Goal: Information Seeking & Learning: Learn about a topic

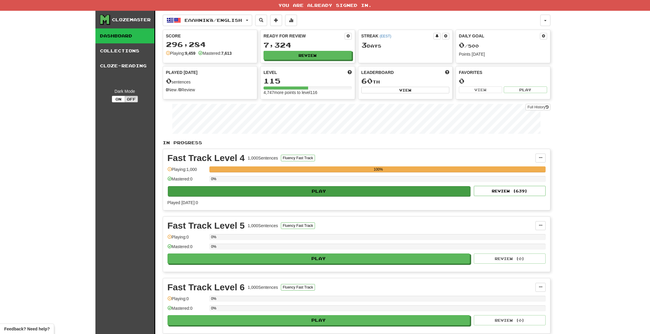
click at [372, 193] on button "Play" at bounding box center [319, 191] width 303 height 10
select select "**"
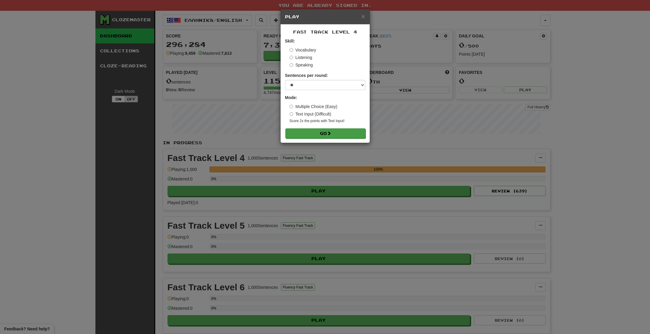
click at [299, 135] on button "Go" at bounding box center [325, 133] width 80 height 10
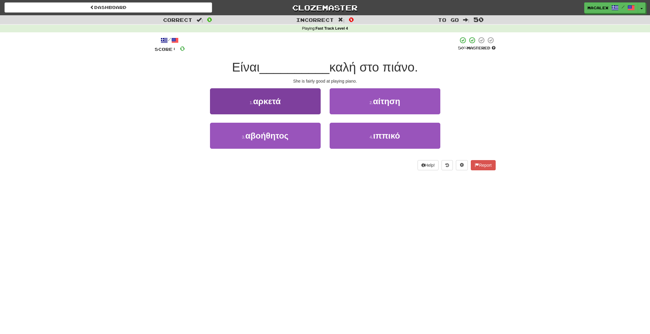
click at [268, 102] on span "αρκετά" at bounding box center [267, 101] width 28 height 9
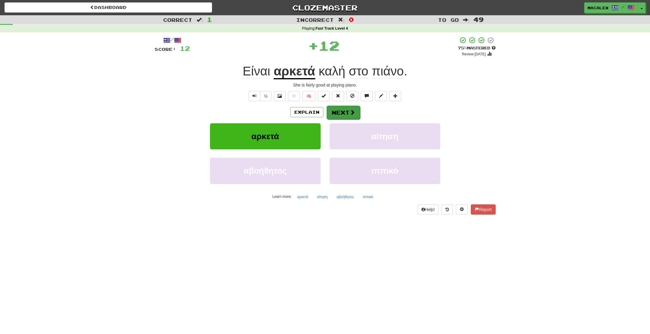
click at [337, 116] on button "Next" at bounding box center [343, 113] width 33 height 14
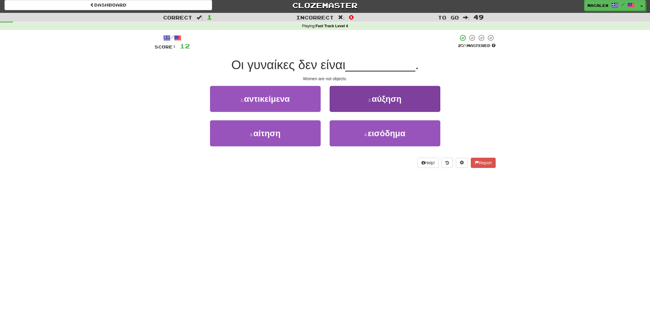
scroll to position [2, 0]
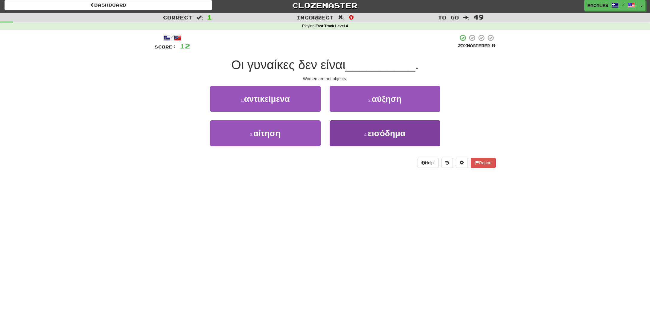
click at [375, 135] on span "εισόδημα" at bounding box center [387, 133] width 38 height 9
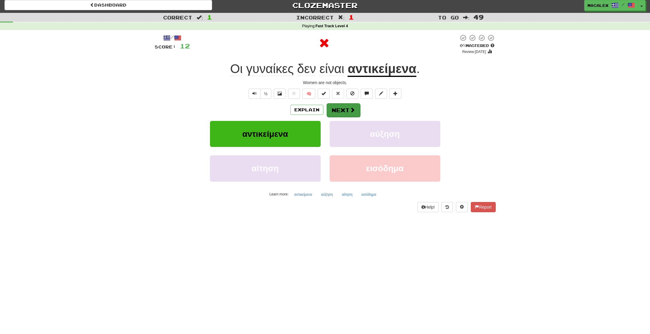
click at [345, 109] on button "Next" at bounding box center [343, 110] width 33 height 14
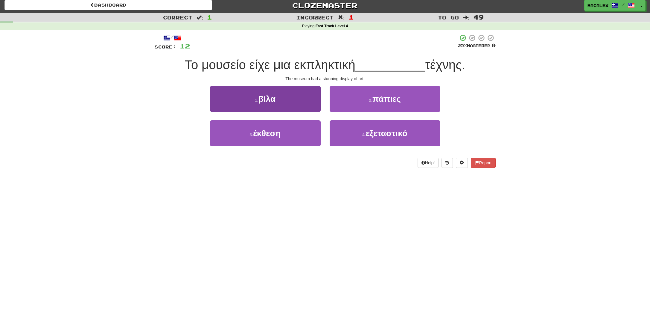
click at [281, 135] on span "έκθεση" at bounding box center [267, 133] width 28 height 9
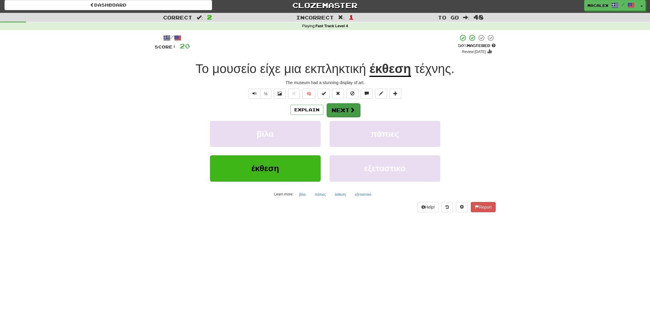
click at [343, 111] on button "Next" at bounding box center [343, 110] width 33 height 14
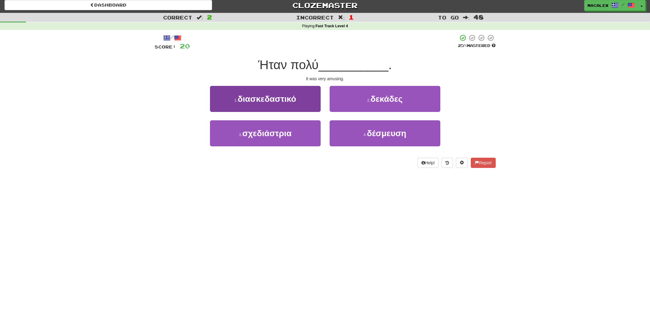
click at [266, 100] on span "διασκεδαστικό" at bounding box center [267, 98] width 58 height 9
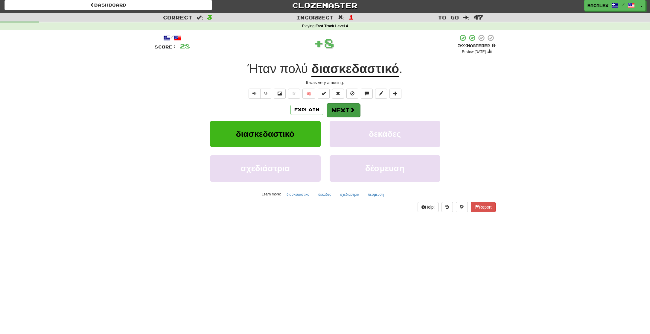
click at [343, 110] on button "Next" at bounding box center [343, 110] width 33 height 14
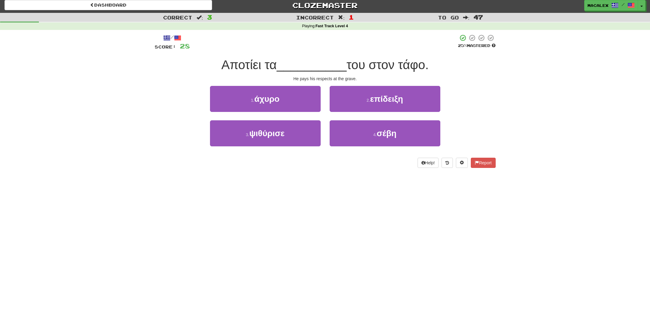
click at [389, 102] on span "επίδειξη" at bounding box center [386, 98] width 33 height 9
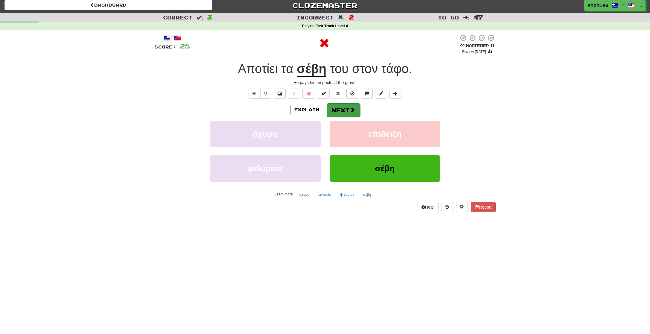
click at [348, 109] on button "Next" at bounding box center [343, 110] width 33 height 14
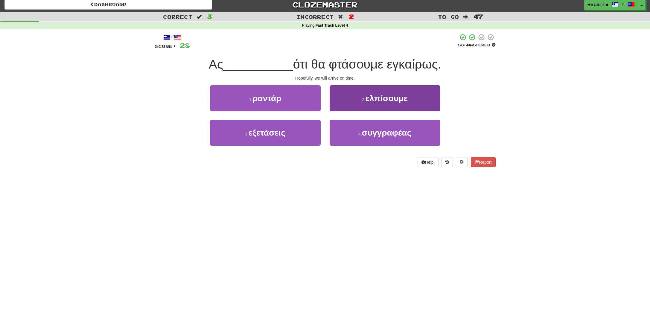
click at [377, 101] on span "ελπίσουμε" at bounding box center [386, 98] width 42 height 9
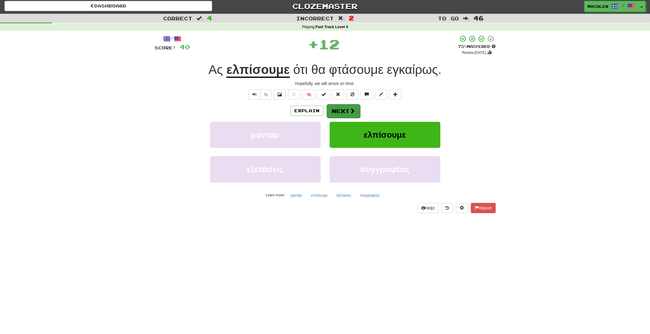
click at [355, 110] on button "Next" at bounding box center [343, 111] width 33 height 14
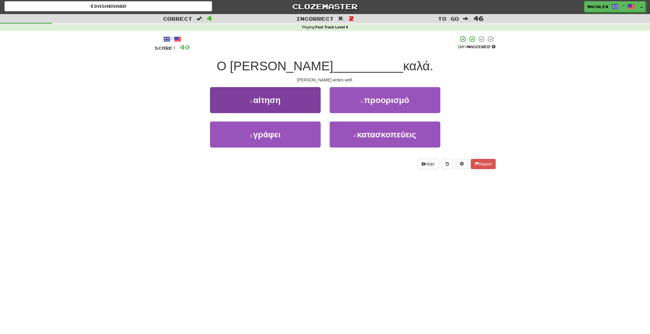
drag, startPoint x: 258, startPoint y: 136, endPoint x: 263, endPoint y: 134, distance: 5.1
click at [259, 135] on span "γράφει" at bounding box center [266, 134] width 27 height 9
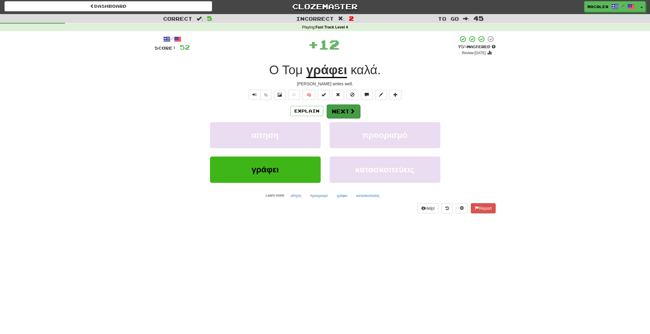
click at [345, 115] on button "Next" at bounding box center [343, 111] width 33 height 14
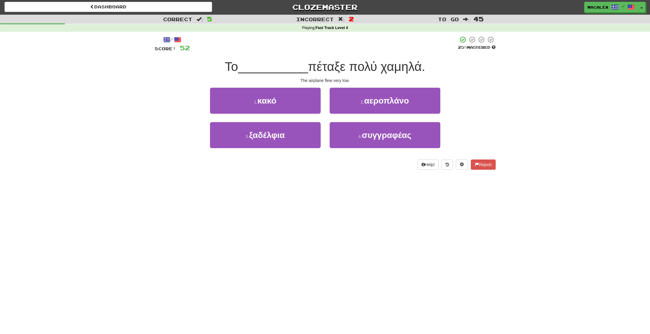
scroll to position [1, 0]
click at [366, 107] on button "2 . αεροπλάνο" at bounding box center [385, 101] width 111 height 26
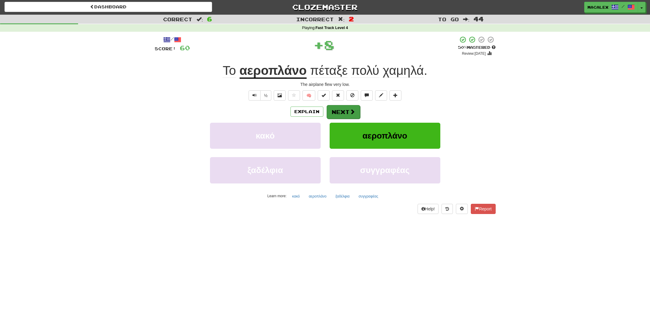
click at [352, 112] on span at bounding box center [352, 111] width 5 height 5
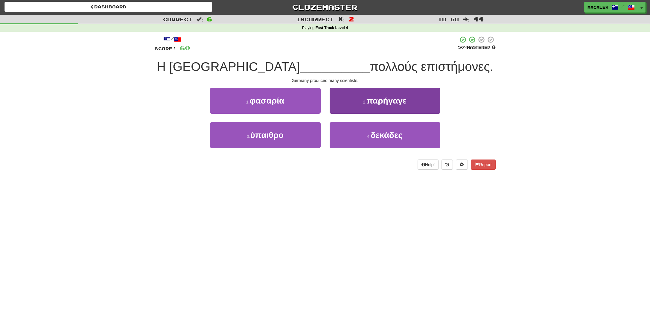
click at [389, 103] on span "παρήγαγε" at bounding box center [386, 100] width 40 height 9
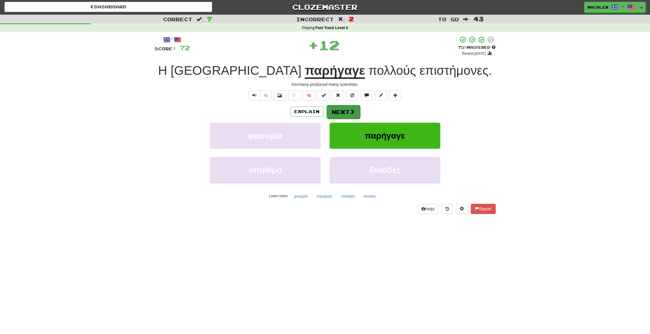
scroll to position [0, 0]
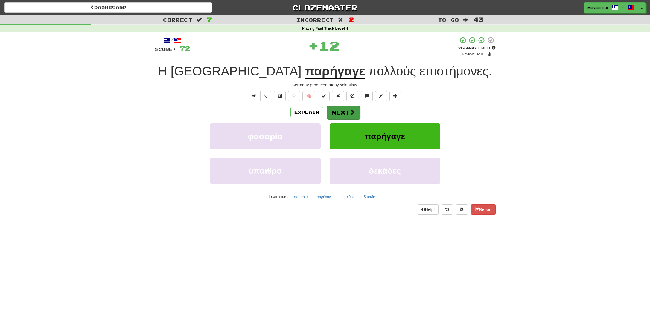
click at [357, 109] on button "Next" at bounding box center [343, 113] width 33 height 14
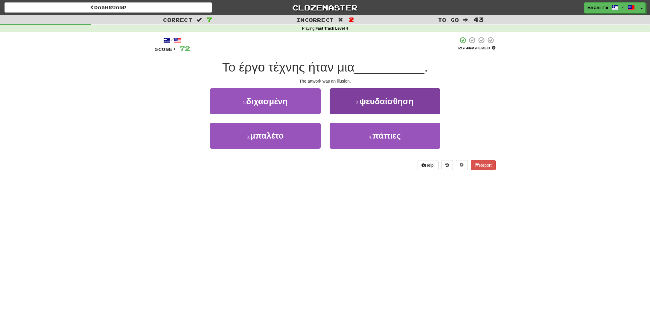
click at [368, 103] on span "ψευδαίσθηση" at bounding box center [387, 101] width 54 height 9
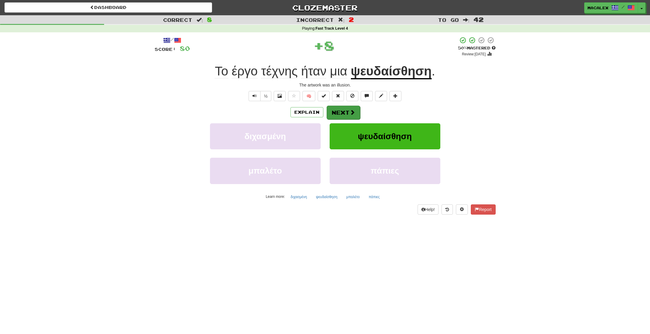
click at [357, 107] on button "Next" at bounding box center [343, 113] width 33 height 14
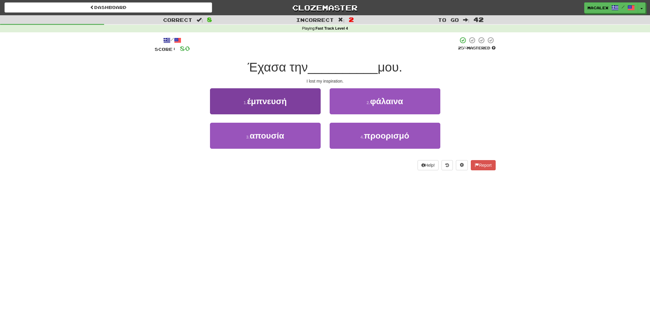
click at [264, 135] on span "απουσία" at bounding box center [267, 135] width 34 height 9
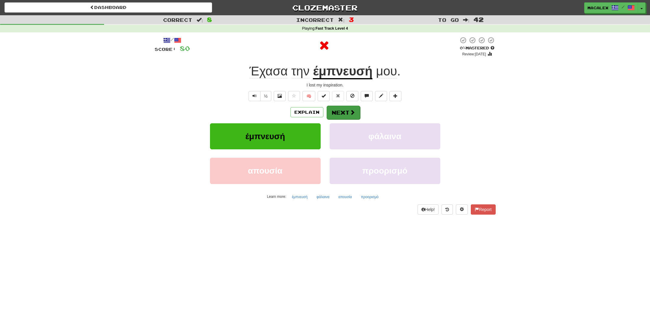
click at [333, 115] on button "Next" at bounding box center [343, 113] width 33 height 14
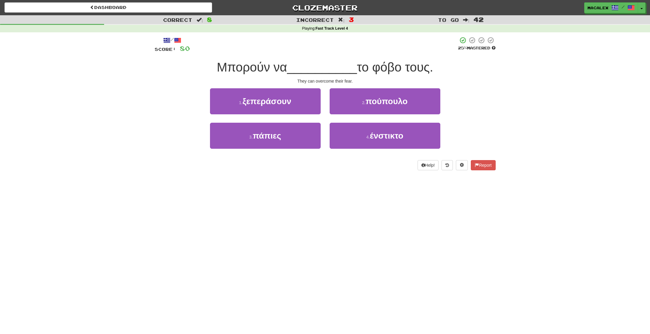
click at [272, 103] on span "ξεπεράσουν" at bounding box center [267, 101] width 49 height 9
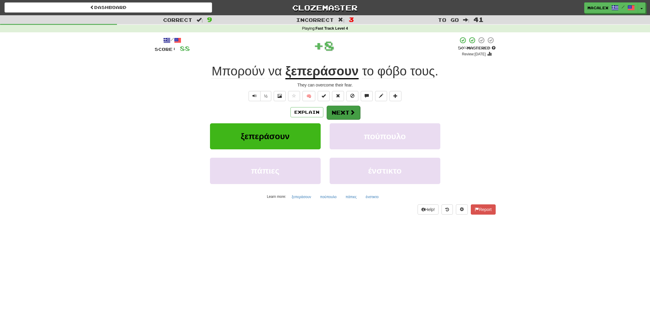
click at [339, 113] on button "Next" at bounding box center [343, 113] width 33 height 14
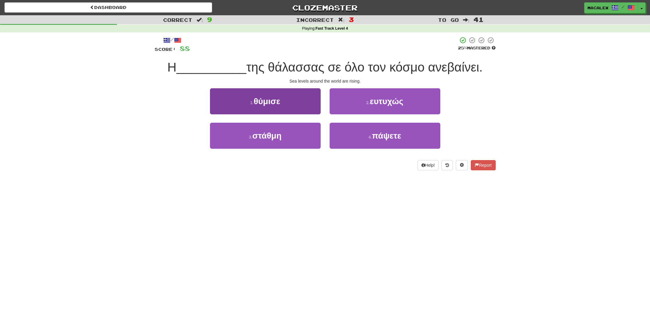
click at [270, 138] on span "στάθμη" at bounding box center [266, 135] width 29 height 9
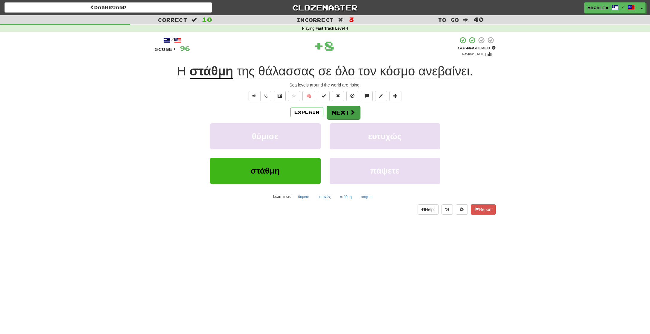
click at [340, 114] on button "Next" at bounding box center [343, 113] width 33 height 14
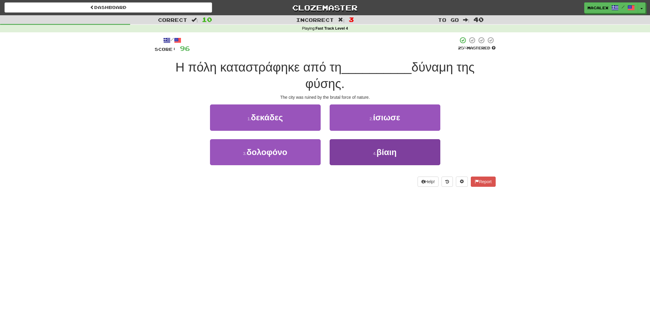
click at [385, 152] on span "βίαιη" at bounding box center [387, 151] width 20 height 9
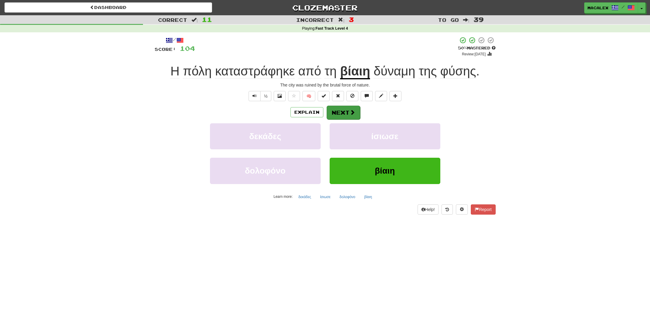
click at [337, 113] on button "Next" at bounding box center [343, 113] width 33 height 14
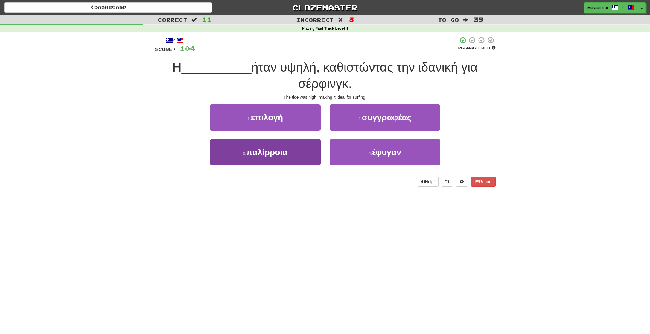
click at [272, 153] on span "παλίρροια" at bounding box center [266, 151] width 41 height 9
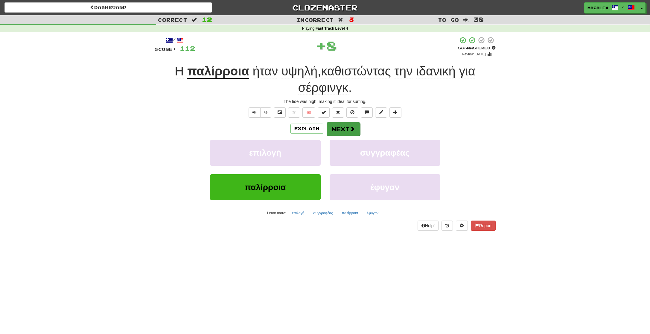
click at [337, 129] on button "Next" at bounding box center [343, 129] width 33 height 14
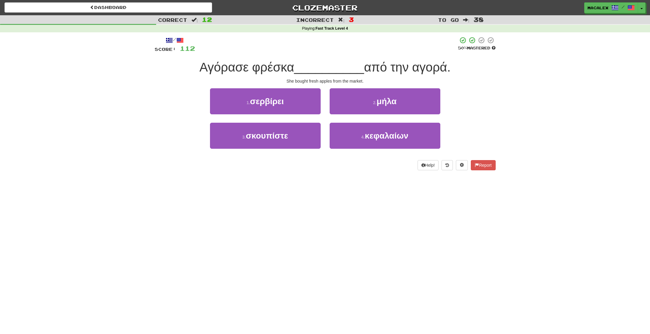
click at [345, 103] on button "2 . μήλα" at bounding box center [385, 101] width 111 height 26
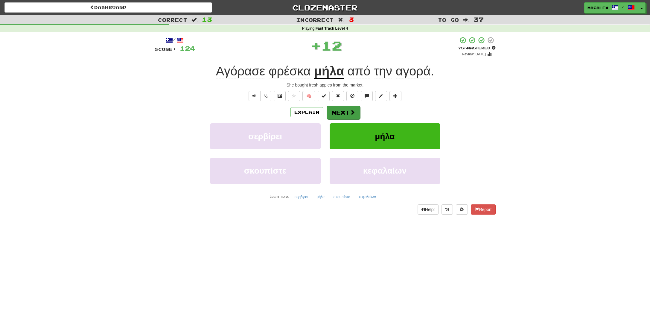
click at [335, 109] on button "Next" at bounding box center [343, 113] width 33 height 14
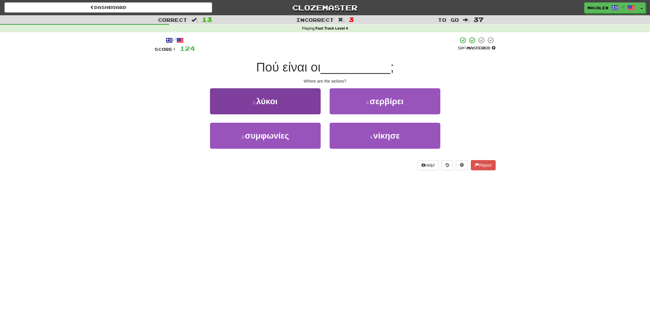
click at [272, 106] on button "1 . λύκοι" at bounding box center [265, 101] width 111 height 26
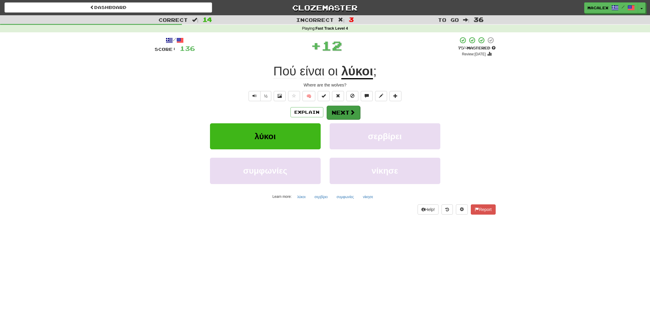
click at [330, 112] on button "Next" at bounding box center [343, 113] width 33 height 14
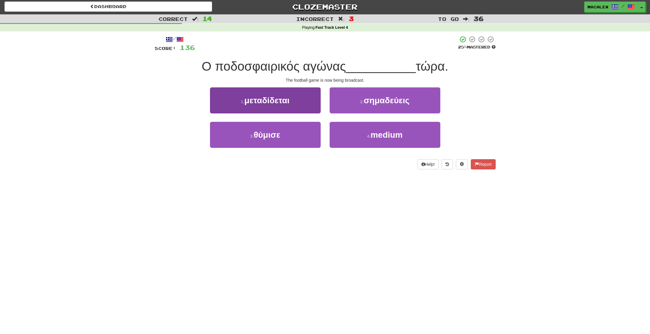
scroll to position [1, 0]
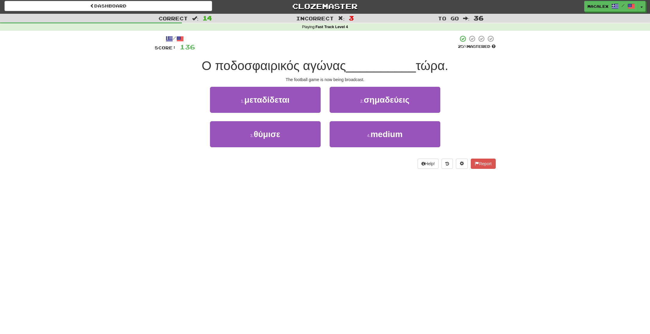
click at [271, 102] on span "μεταδίδεται" at bounding box center [266, 99] width 45 height 9
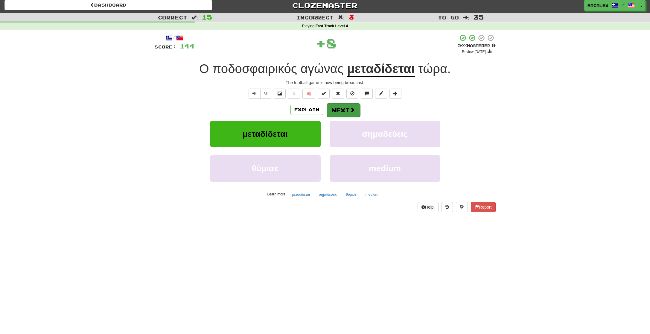
scroll to position [0, 0]
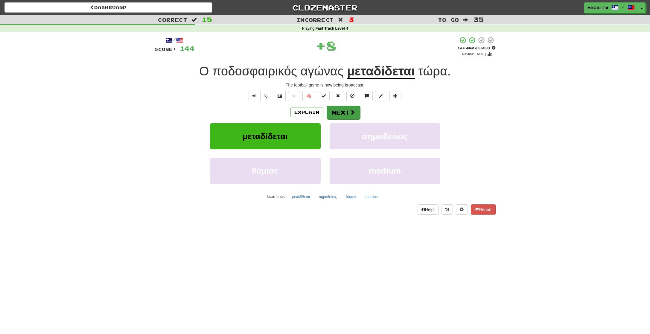
click at [344, 114] on button "Next" at bounding box center [343, 113] width 33 height 14
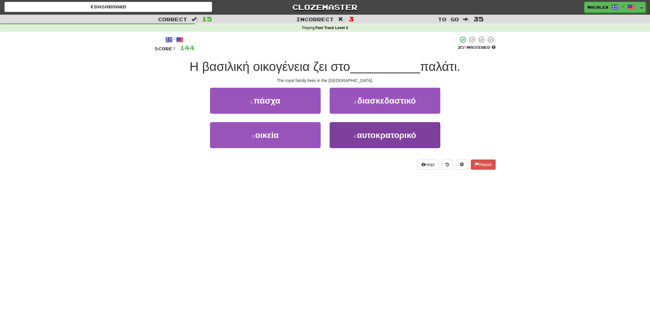
scroll to position [1, 0]
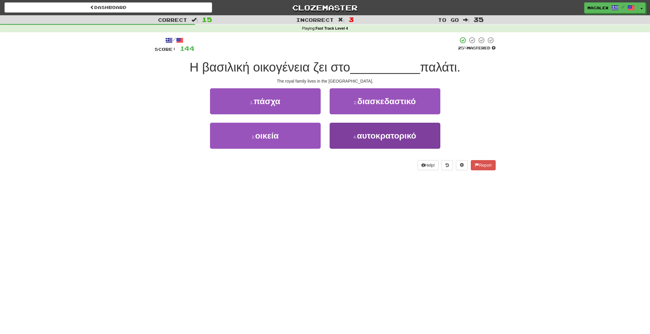
click at [383, 136] on span "αυτοκρατορικό" at bounding box center [386, 135] width 59 height 9
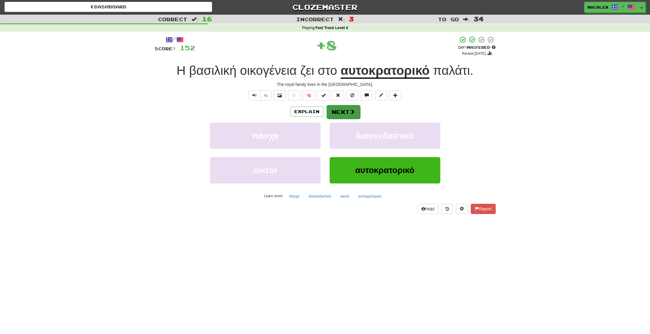
click at [352, 112] on span at bounding box center [352, 111] width 5 height 5
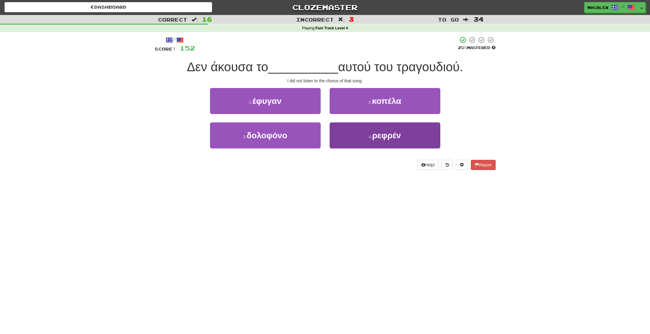
click at [376, 135] on span "ρεφρέν" at bounding box center [386, 135] width 29 height 9
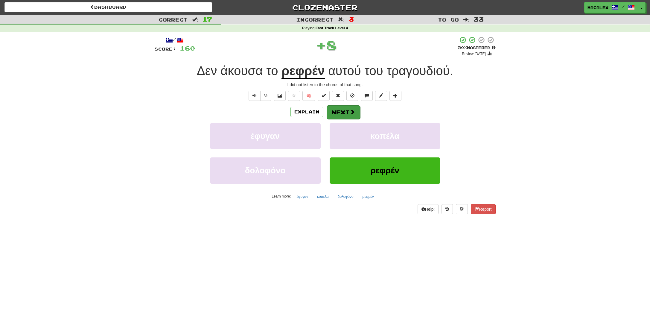
click at [348, 112] on button "Next" at bounding box center [343, 112] width 33 height 14
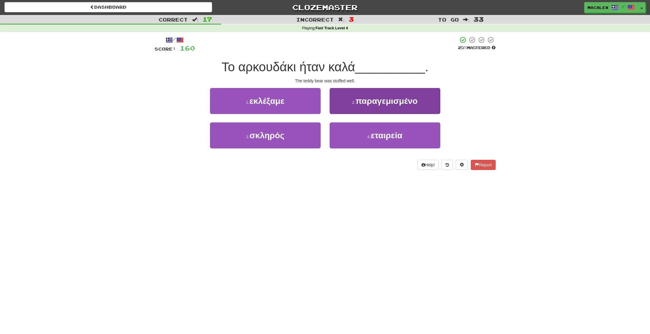
click at [370, 104] on span "παραγεμισμένο" at bounding box center [386, 100] width 62 height 9
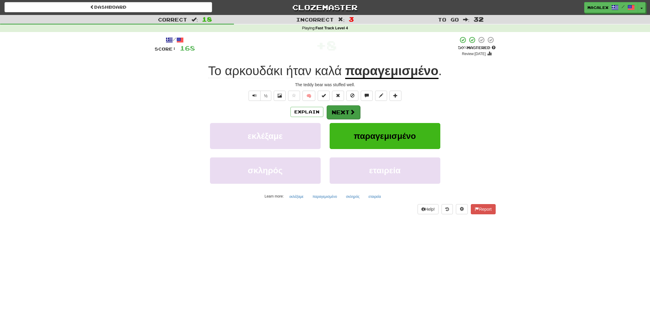
click at [345, 112] on button "Next" at bounding box center [343, 112] width 33 height 14
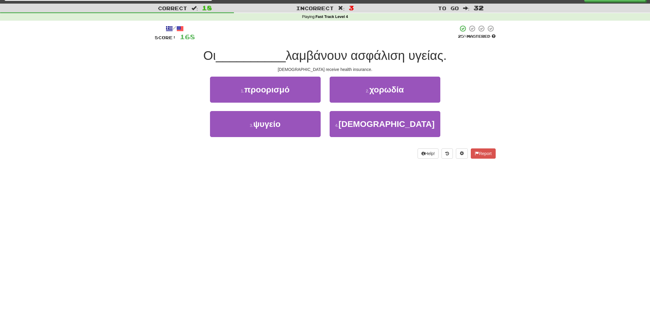
scroll to position [15, 0]
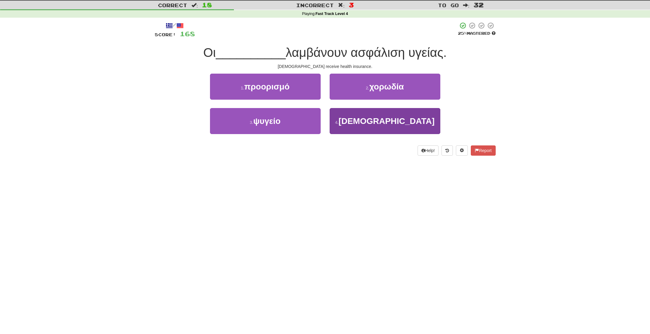
click at [387, 123] on span "ιερείς" at bounding box center [387, 120] width 96 height 9
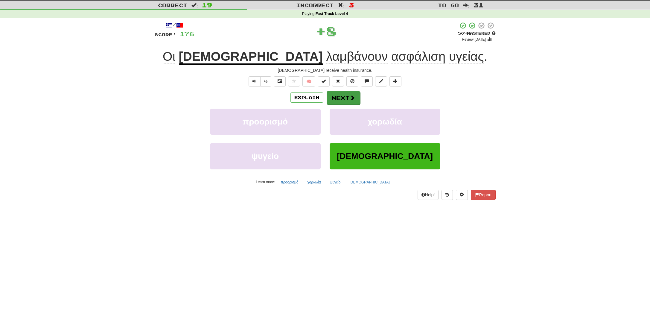
click at [340, 99] on button "Next" at bounding box center [343, 98] width 33 height 14
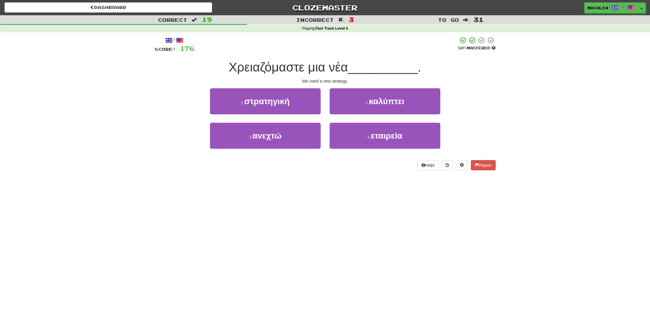
scroll to position [0, 0]
click at [259, 105] on span "στρατηγική" at bounding box center [266, 101] width 45 height 9
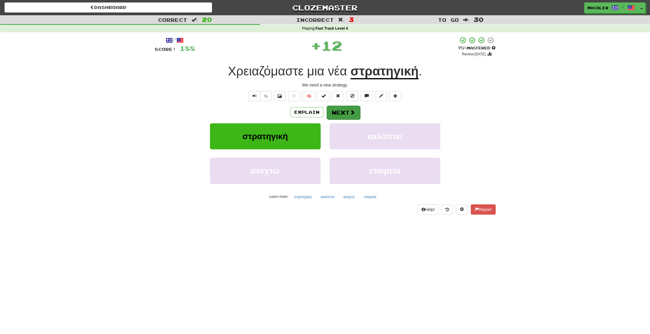
click at [334, 112] on button "Next" at bounding box center [343, 113] width 33 height 14
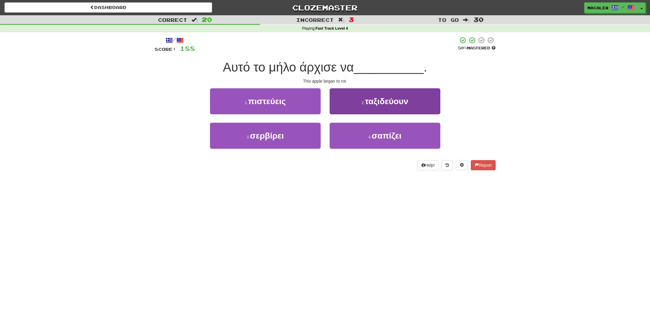
click at [385, 135] on span "σαπίζει" at bounding box center [387, 135] width 30 height 9
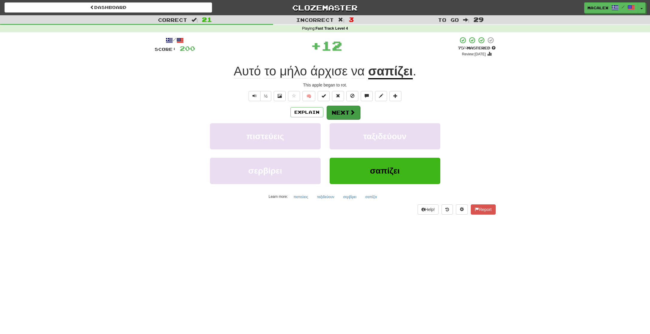
click at [342, 109] on button "Next" at bounding box center [343, 113] width 33 height 14
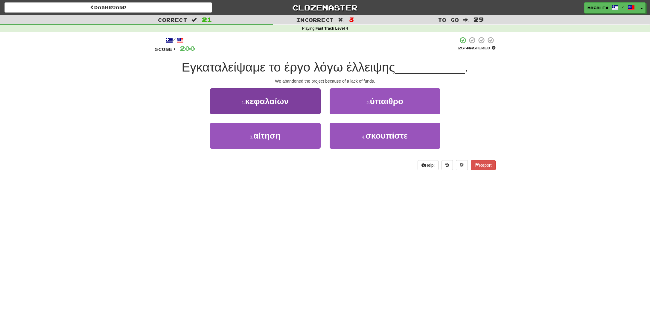
click at [265, 109] on button "1 . κεφαλαίων" at bounding box center [265, 101] width 111 height 26
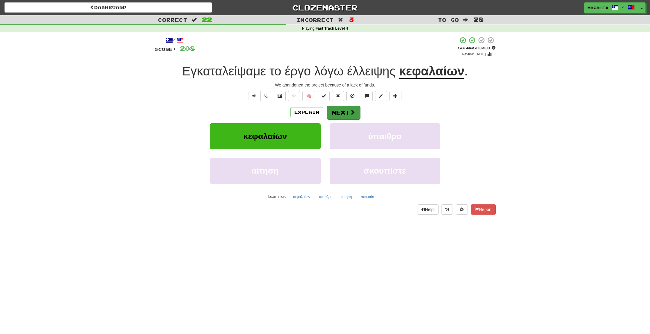
click at [338, 113] on button "Next" at bounding box center [343, 113] width 33 height 14
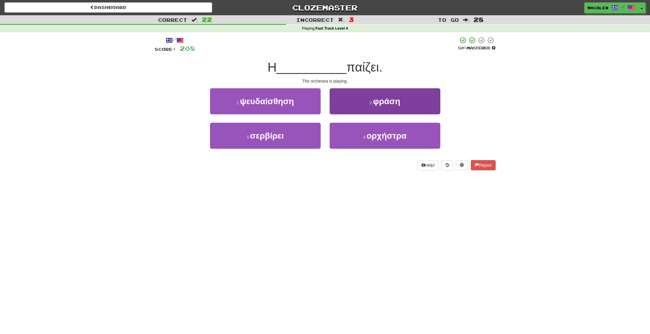
scroll to position [0, 0]
drag, startPoint x: 352, startPoint y: 141, endPoint x: 351, endPoint y: 138, distance: 3.3
click at [352, 141] on button "4 . ορχήστρα" at bounding box center [385, 135] width 111 height 26
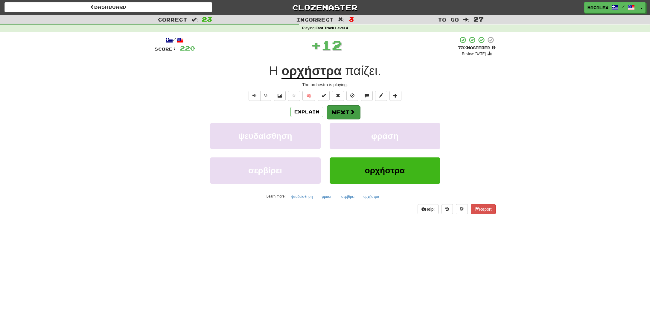
click at [334, 114] on button "Next" at bounding box center [343, 112] width 33 height 14
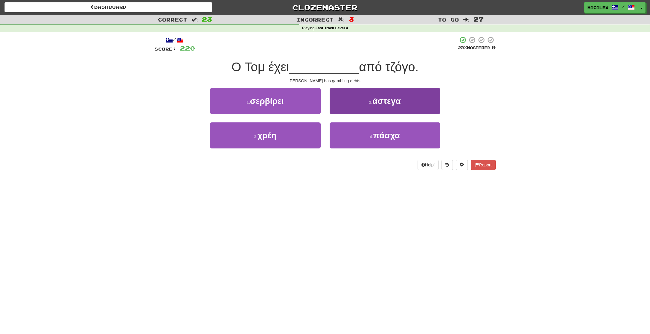
click at [360, 102] on button "2 . άστεγα" at bounding box center [385, 101] width 111 height 26
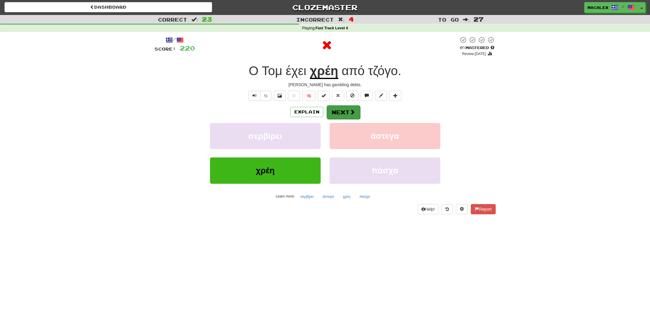
click at [349, 114] on button "Next" at bounding box center [343, 112] width 33 height 14
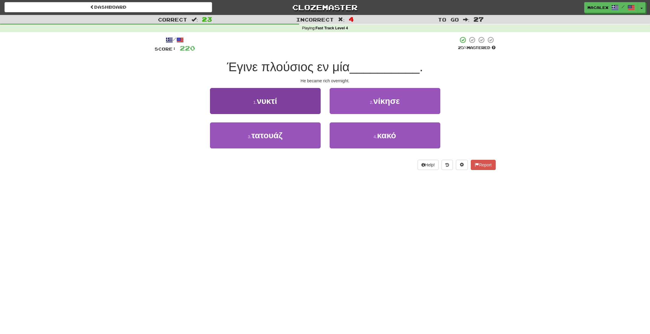
click at [280, 104] on button "1 . νυκτί" at bounding box center [265, 101] width 111 height 26
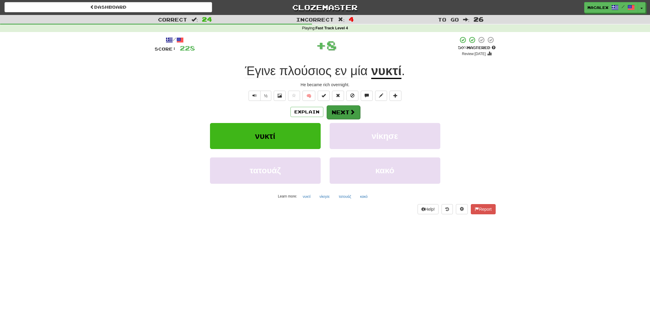
click at [346, 112] on button "Next" at bounding box center [343, 112] width 33 height 14
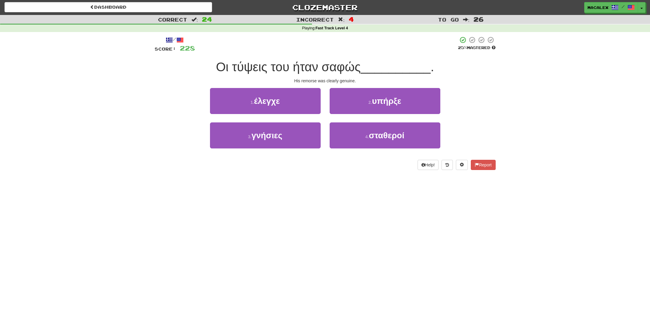
click at [275, 104] on span "έλεγχε" at bounding box center [267, 100] width 26 height 9
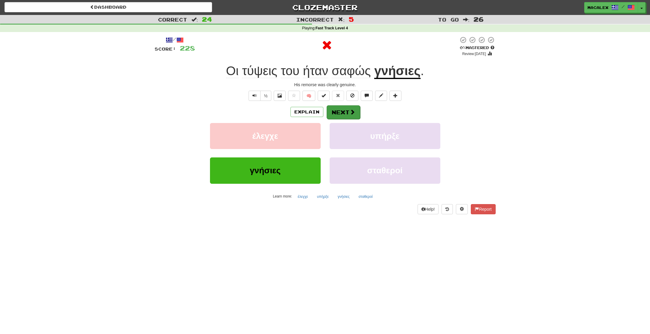
click at [332, 109] on button "Next" at bounding box center [343, 112] width 33 height 14
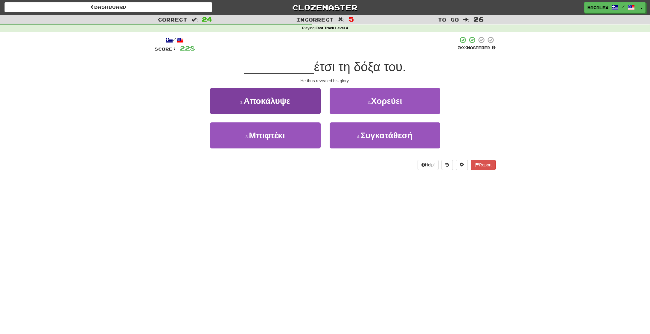
click at [259, 102] on span "Αποκάλυψε" at bounding box center [266, 100] width 47 height 9
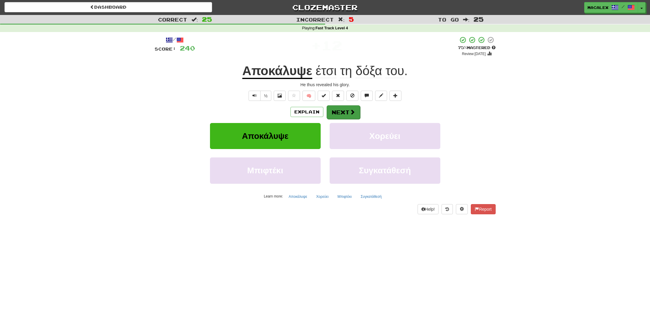
click at [343, 111] on button "Next" at bounding box center [343, 112] width 33 height 14
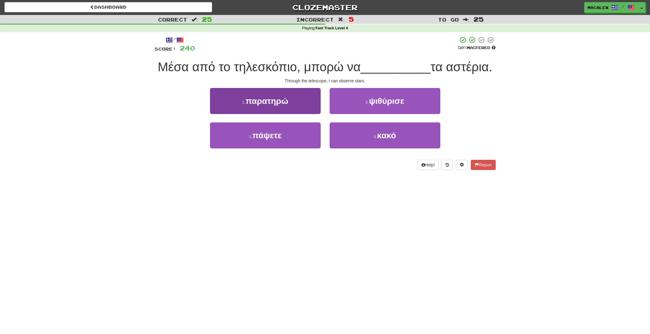
click at [266, 103] on span "παρατηρώ" at bounding box center [267, 100] width 43 height 9
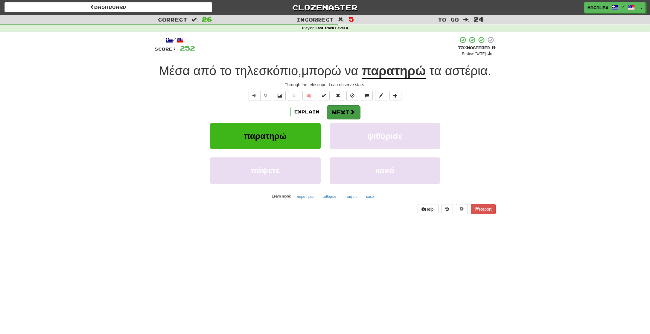
click at [347, 111] on button "Next" at bounding box center [343, 112] width 33 height 14
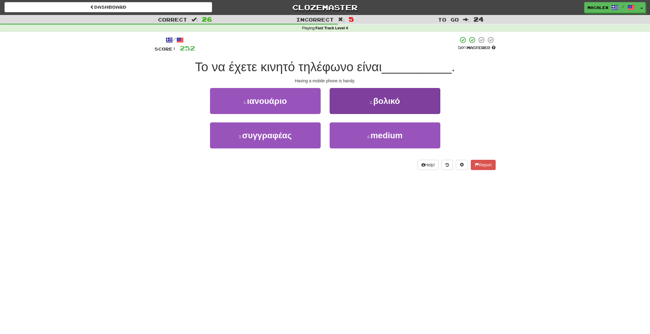
click at [378, 106] on button "2 . βολικό" at bounding box center [385, 101] width 111 height 26
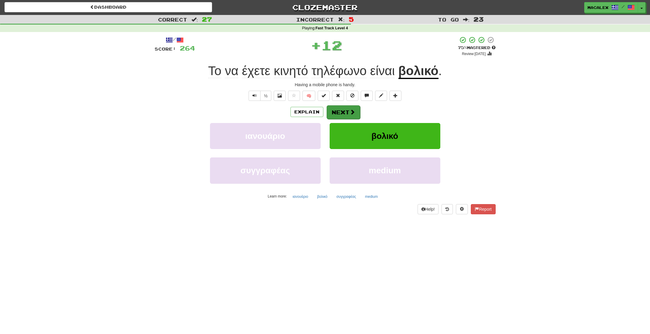
click at [348, 114] on button "Next" at bounding box center [343, 112] width 33 height 14
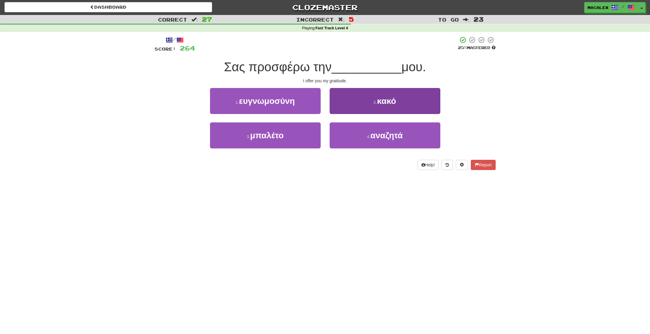
click at [368, 136] on small "4 ." at bounding box center [369, 136] width 4 height 5
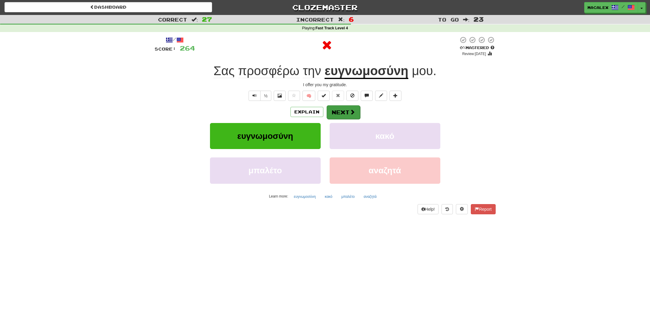
click at [336, 113] on button "Next" at bounding box center [343, 112] width 33 height 14
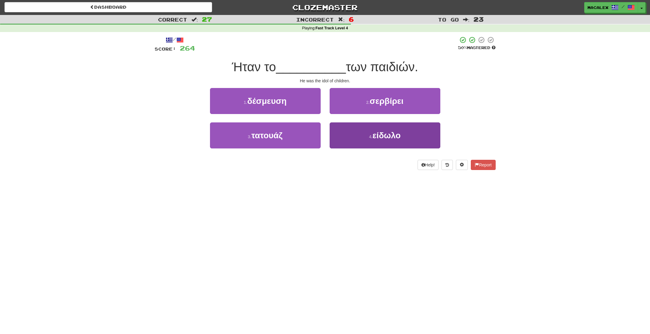
scroll to position [0, 0]
click at [380, 136] on span "είδωλο" at bounding box center [386, 135] width 28 height 9
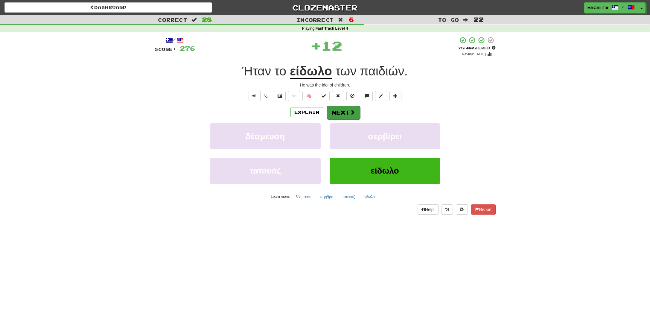
click at [347, 114] on button "Next" at bounding box center [343, 113] width 33 height 14
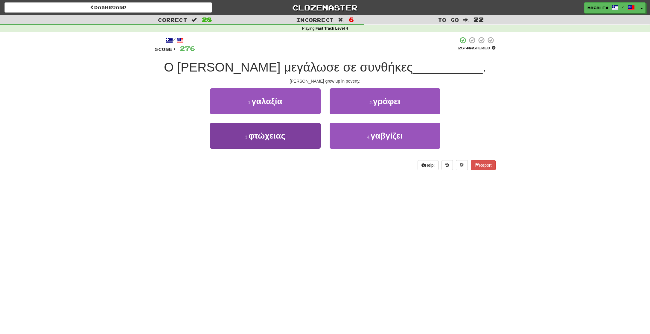
click at [264, 139] on span "φτώχειας" at bounding box center [267, 135] width 37 height 9
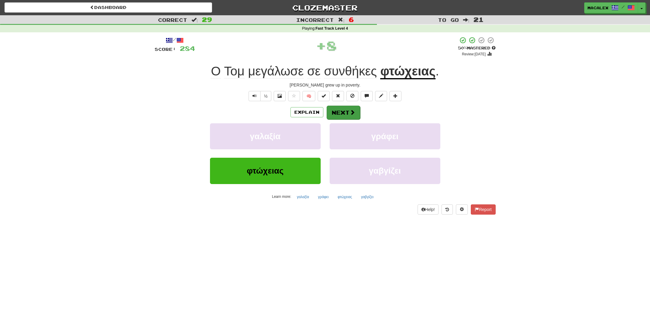
click at [340, 113] on button "Next" at bounding box center [343, 113] width 33 height 14
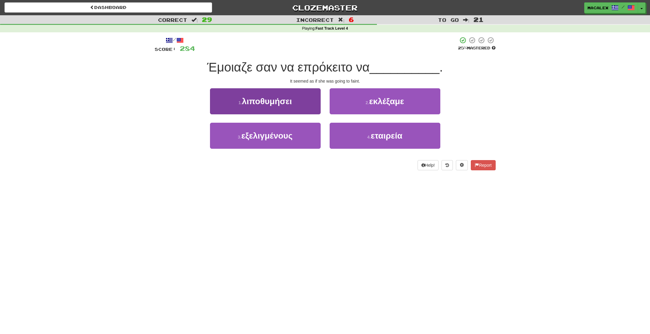
click at [276, 105] on span "λιποθυμήσει" at bounding box center [267, 101] width 50 height 9
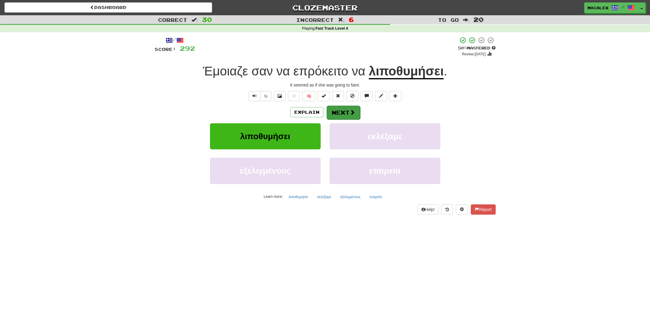
click at [344, 113] on button "Next" at bounding box center [343, 113] width 33 height 14
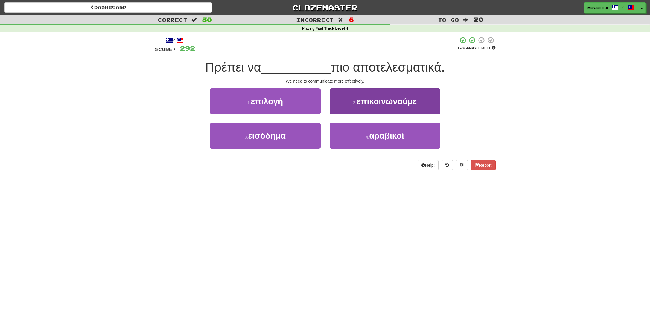
click at [357, 106] on button "2 . επικοινωνούμε" at bounding box center [385, 101] width 111 height 26
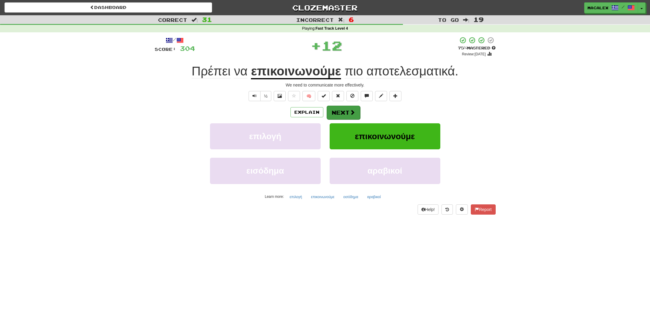
scroll to position [1, 0]
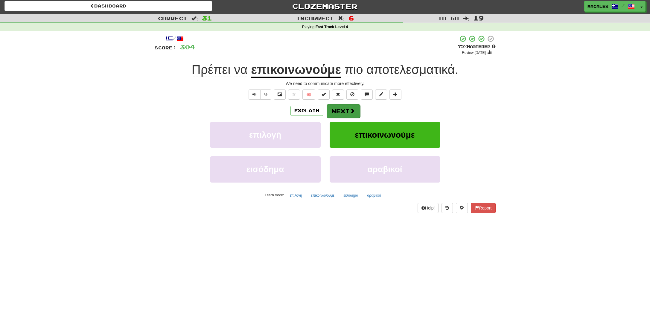
click at [339, 112] on button "Next" at bounding box center [343, 111] width 33 height 14
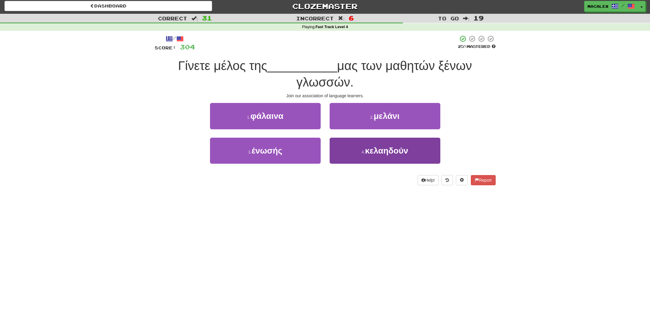
click at [388, 152] on span "κελαηδούν" at bounding box center [386, 150] width 43 height 9
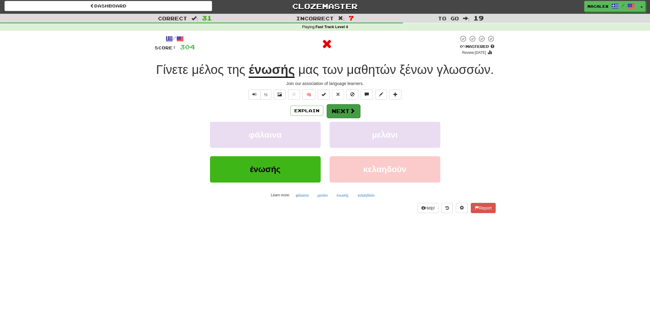
click at [348, 117] on button "Next" at bounding box center [343, 111] width 33 height 14
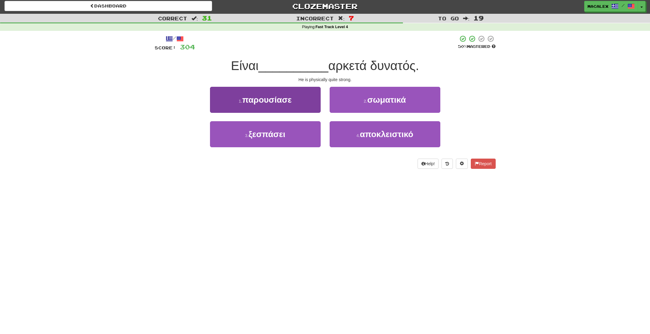
click at [266, 135] on span "ξεσπάσει" at bounding box center [267, 134] width 37 height 9
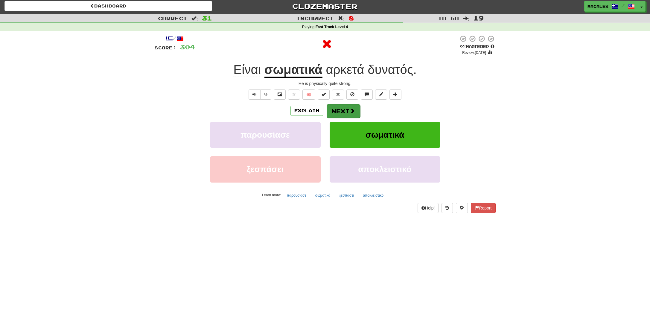
click at [348, 112] on button "Next" at bounding box center [343, 111] width 33 height 14
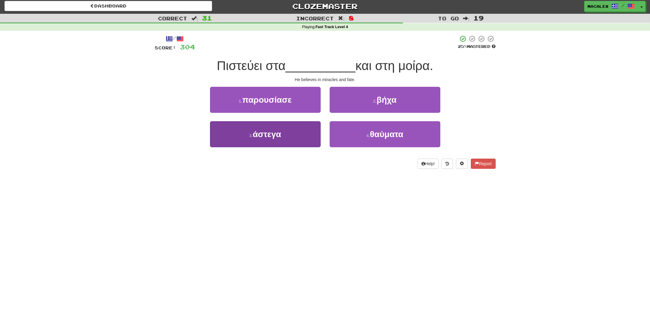
click at [266, 135] on span "άστεγα" at bounding box center [267, 134] width 28 height 9
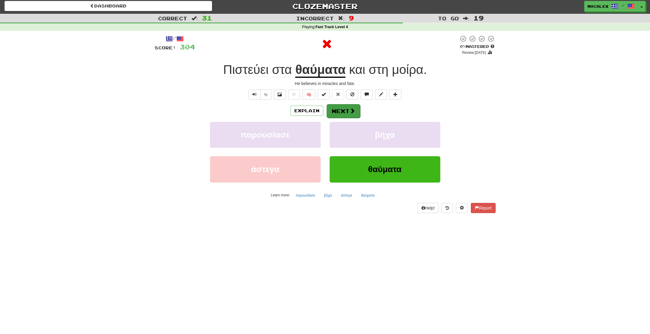
click at [339, 106] on button "Next" at bounding box center [343, 111] width 33 height 14
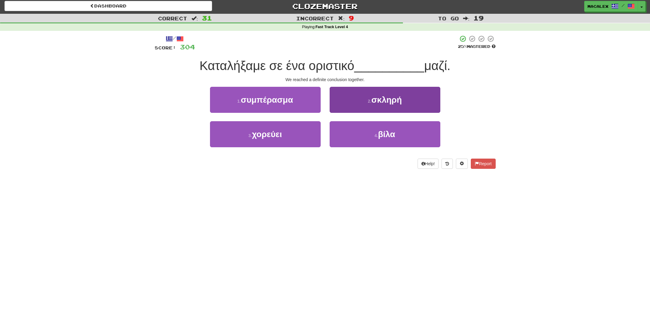
click at [392, 102] on span "σκληρή" at bounding box center [386, 99] width 31 height 9
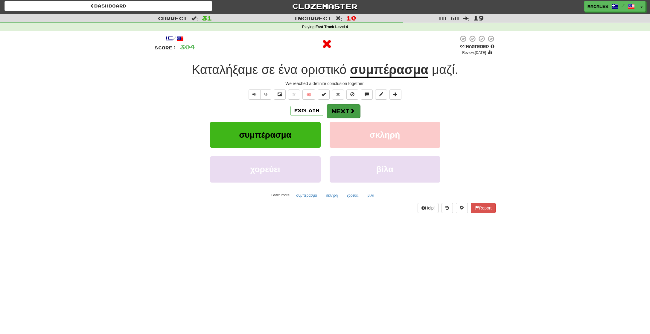
click at [342, 109] on button "Next" at bounding box center [343, 111] width 33 height 14
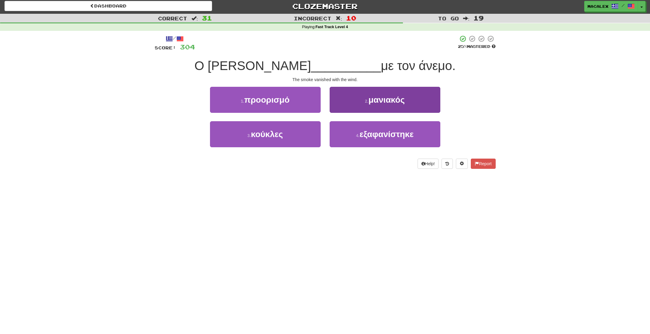
click at [371, 140] on button "4 . εξαφανίστηκε" at bounding box center [385, 134] width 111 height 26
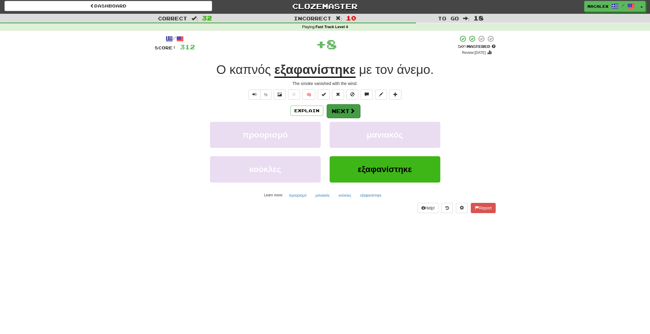
click at [343, 109] on button "Next" at bounding box center [343, 111] width 33 height 14
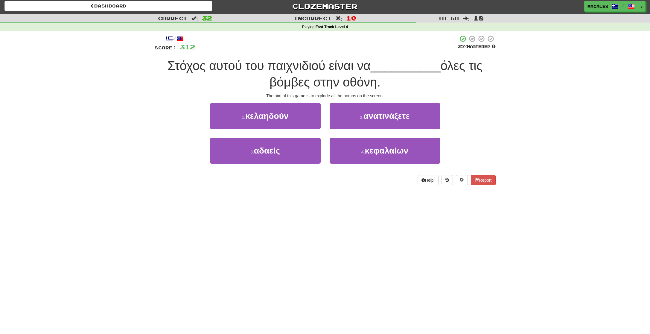
click at [373, 118] on span "ανατινάξετε" at bounding box center [386, 115] width 46 height 9
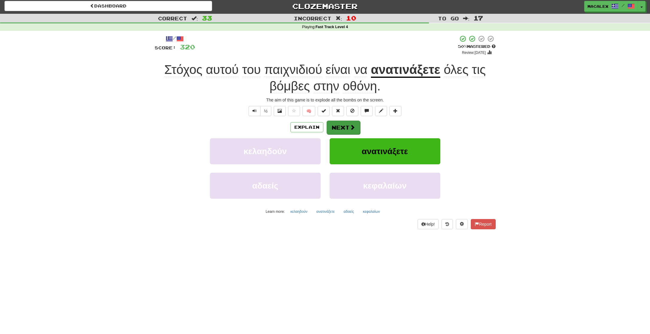
click at [341, 127] on button "Next" at bounding box center [343, 128] width 33 height 14
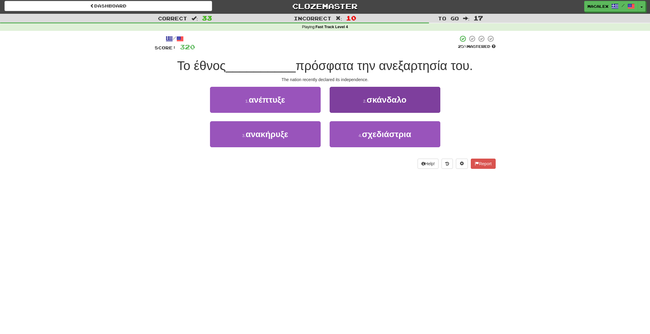
drag, startPoint x: 380, startPoint y: 130, endPoint x: 384, endPoint y: 131, distance: 4.4
click at [380, 130] on span "σχεδιάστρια" at bounding box center [386, 134] width 49 height 9
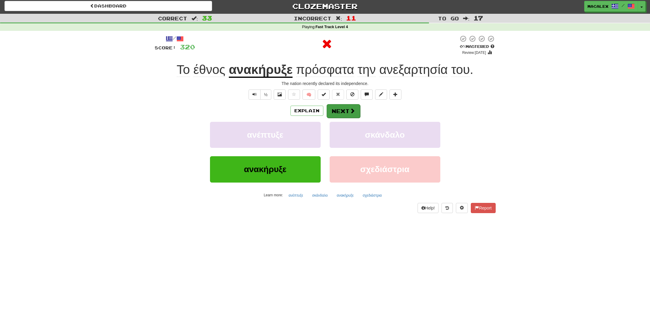
click at [338, 109] on button "Next" at bounding box center [343, 111] width 33 height 14
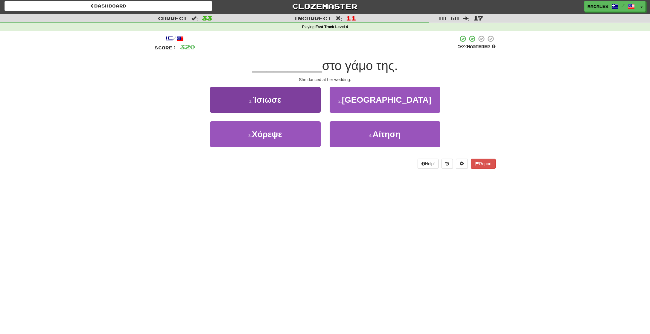
click at [253, 126] on button "3 . Χόρεψε" at bounding box center [265, 134] width 111 height 26
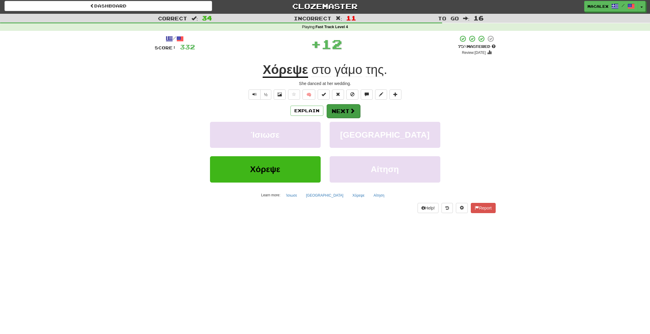
click at [356, 111] on button "Next" at bounding box center [343, 111] width 33 height 14
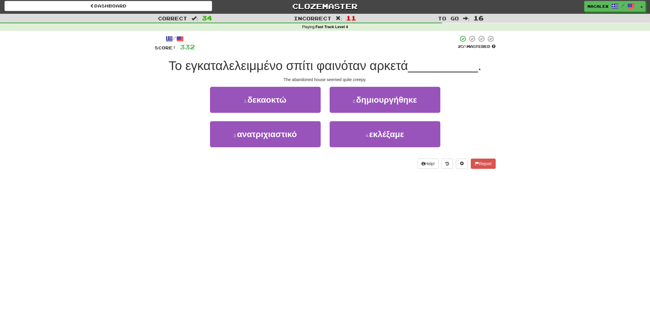
click at [275, 135] on span "ανατριχιαστικό" at bounding box center [267, 134] width 60 height 9
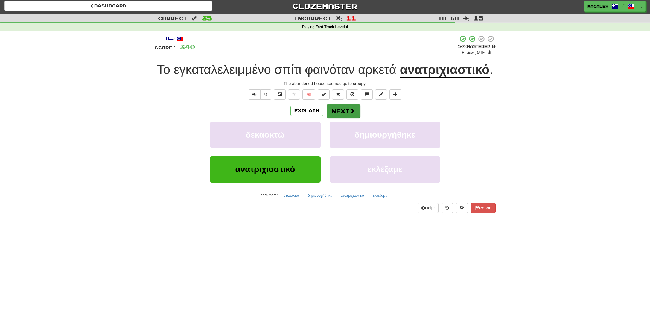
click at [351, 113] on span at bounding box center [352, 110] width 5 height 5
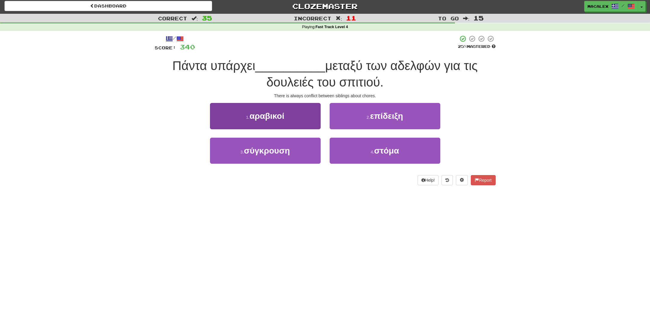
click at [272, 117] on span "αραβικοί" at bounding box center [266, 115] width 35 height 9
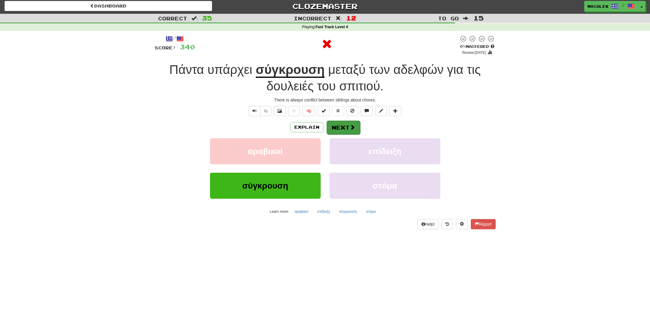
scroll to position [0, 0]
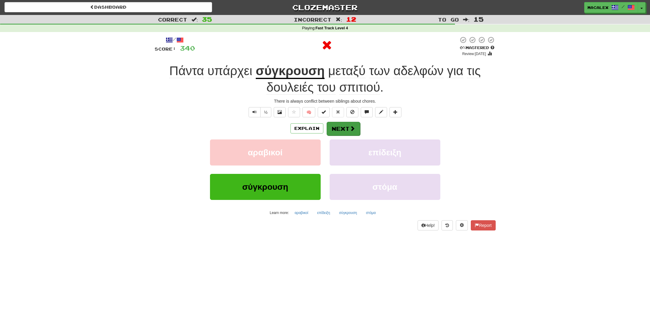
click at [337, 128] on button "Next" at bounding box center [343, 129] width 33 height 14
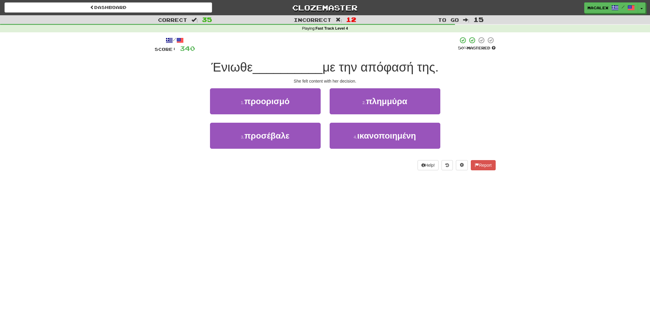
scroll to position [0, 0]
click at [378, 136] on span "ικανοποιημένη" at bounding box center [386, 135] width 59 height 9
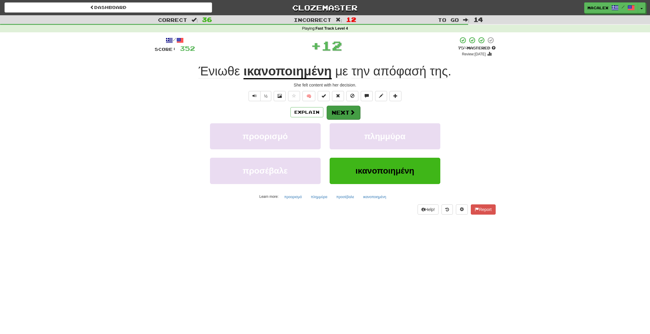
click at [345, 111] on button "Next" at bounding box center [343, 113] width 33 height 14
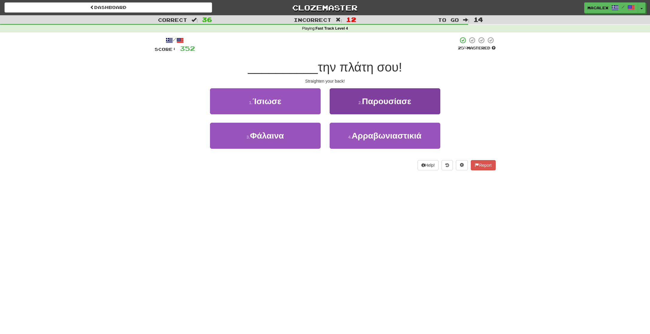
click at [380, 137] on span "Αρραβωνιαστικιά" at bounding box center [387, 135] width 70 height 9
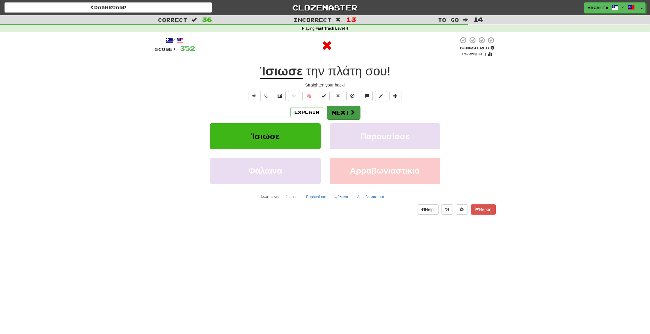
click at [331, 112] on button "Next" at bounding box center [343, 113] width 33 height 14
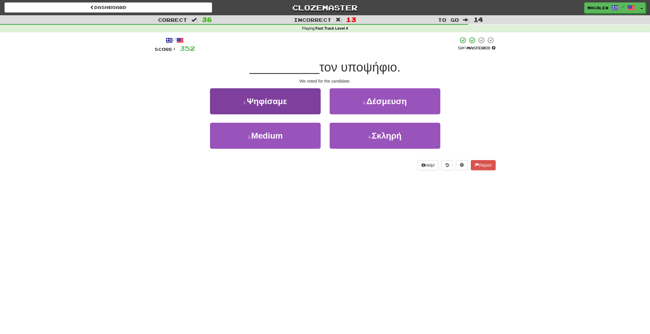
click at [292, 100] on button "1 . Ψηφίσαμε" at bounding box center [265, 101] width 111 height 26
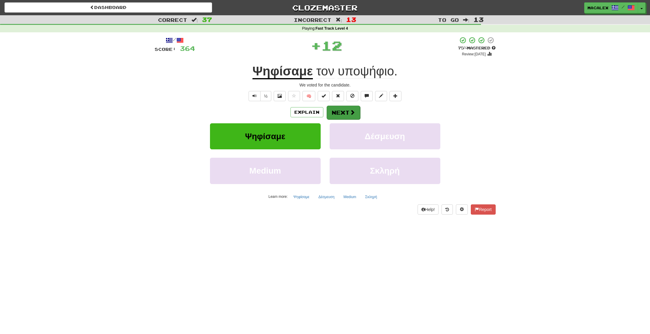
click at [349, 113] on button "Next" at bounding box center [343, 113] width 33 height 14
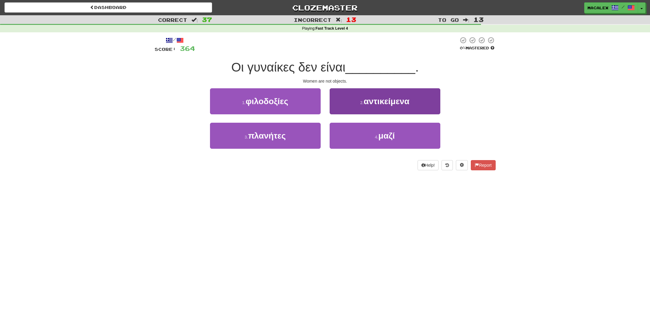
click at [362, 106] on button "2 . αντικείμενα" at bounding box center [385, 101] width 111 height 26
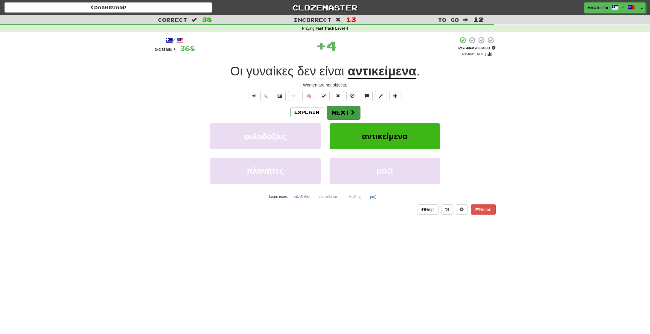
click at [344, 112] on button "Next" at bounding box center [343, 113] width 33 height 14
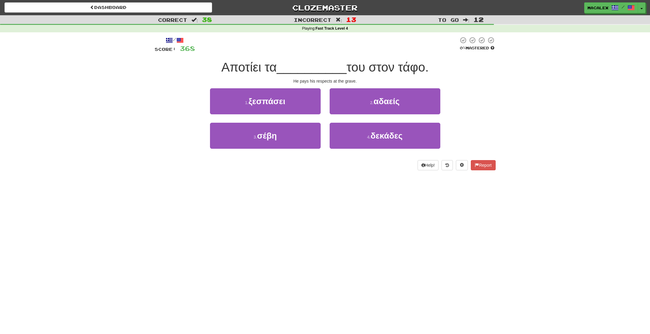
scroll to position [0, 0]
click at [261, 104] on span "ξεσπάσει" at bounding box center [267, 101] width 37 height 9
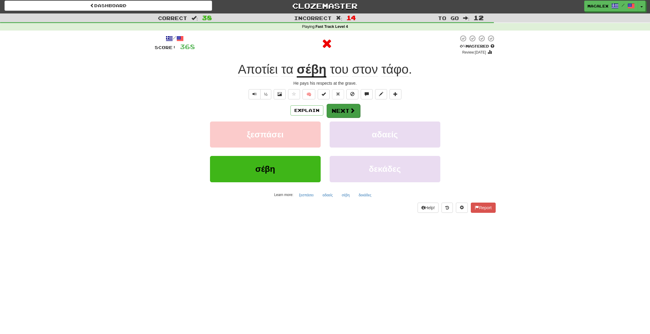
click at [336, 111] on button "Next" at bounding box center [343, 111] width 33 height 14
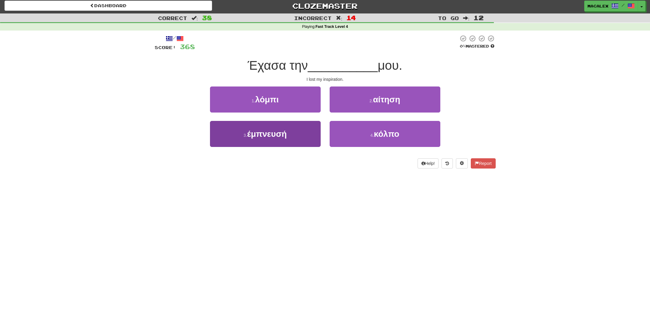
click at [264, 135] on span "έμπνευσή" at bounding box center [267, 133] width 40 height 9
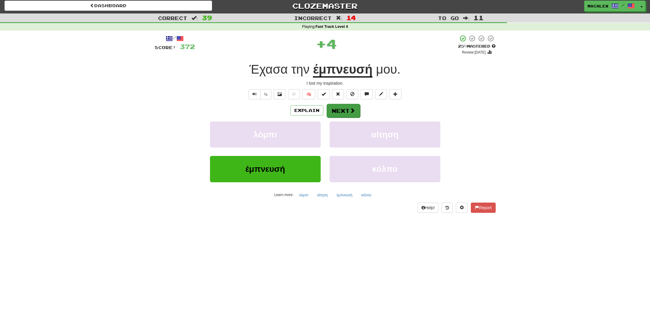
click at [346, 111] on button "Next" at bounding box center [343, 111] width 33 height 14
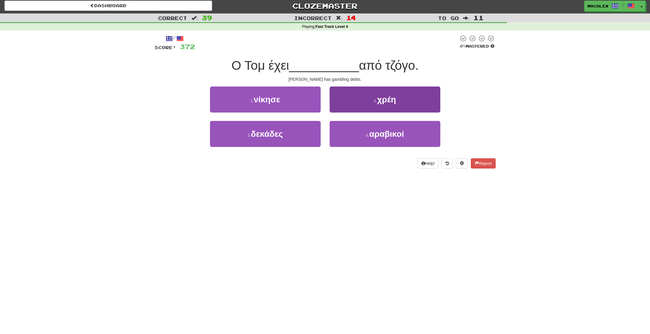
click at [374, 138] on span "αραβικοί" at bounding box center [386, 133] width 35 height 9
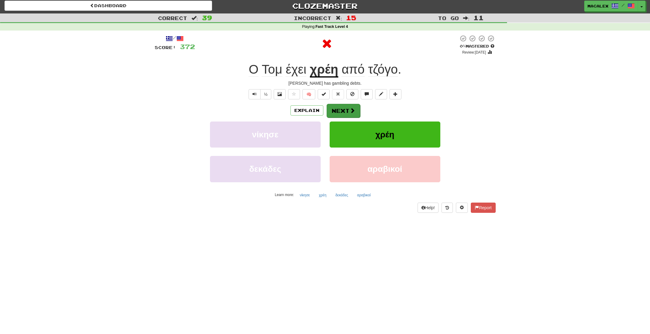
click at [345, 110] on button "Next" at bounding box center [343, 111] width 33 height 14
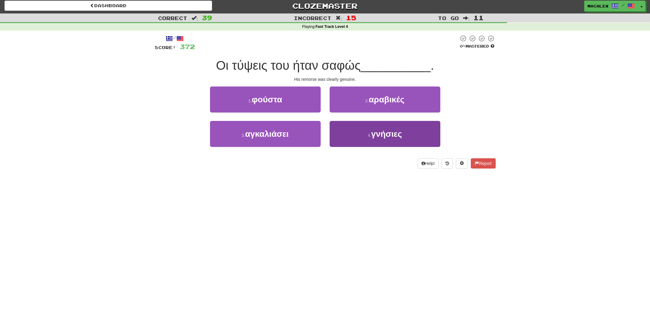
click at [386, 135] on span "γνήσιες" at bounding box center [386, 133] width 31 height 9
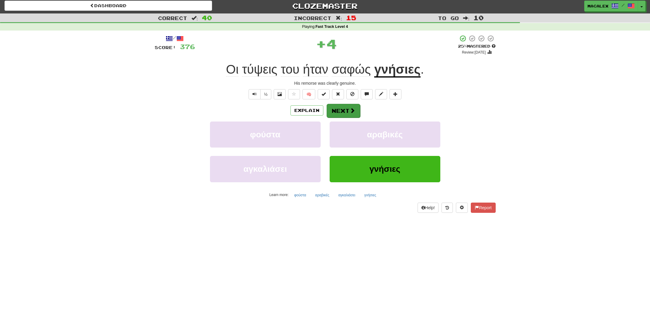
click at [334, 106] on button "Next" at bounding box center [343, 111] width 33 height 14
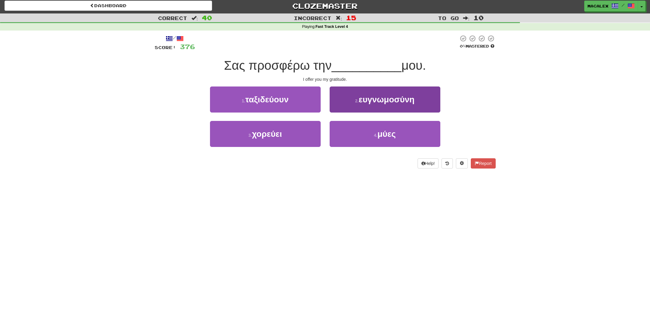
click at [379, 137] on span "μύες" at bounding box center [386, 133] width 18 height 9
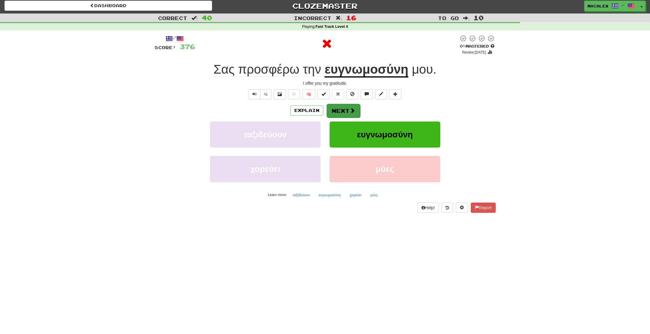
click at [337, 106] on button "Next" at bounding box center [343, 111] width 33 height 14
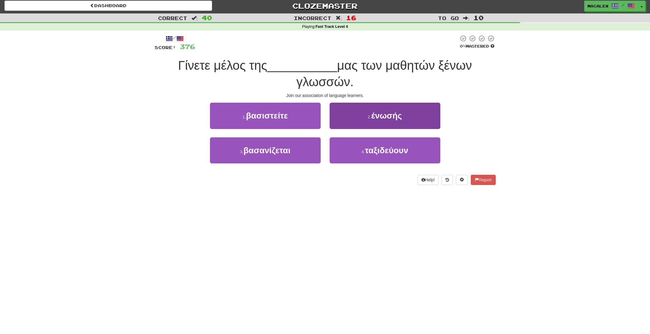
click at [358, 118] on button "2 . ένωσής" at bounding box center [385, 116] width 111 height 26
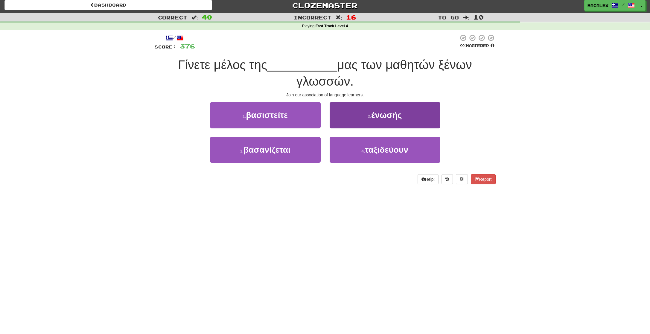
scroll to position [2, 0]
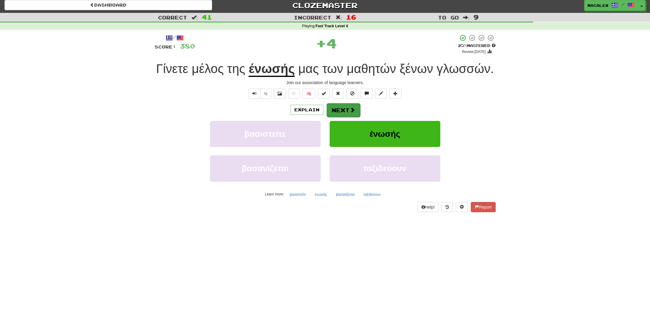
click at [339, 112] on button "Next" at bounding box center [343, 110] width 33 height 14
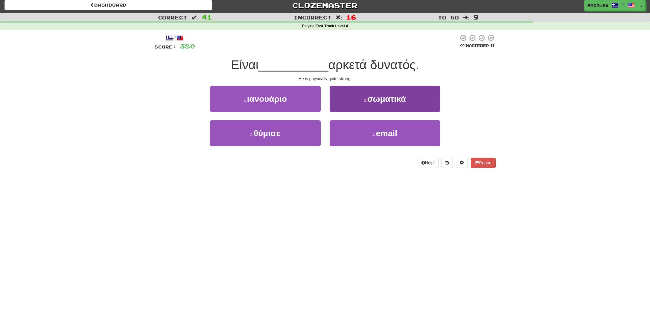
click at [363, 104] on button "2 . σωματικά" at bounding box center [385, 99] width 111 height 26
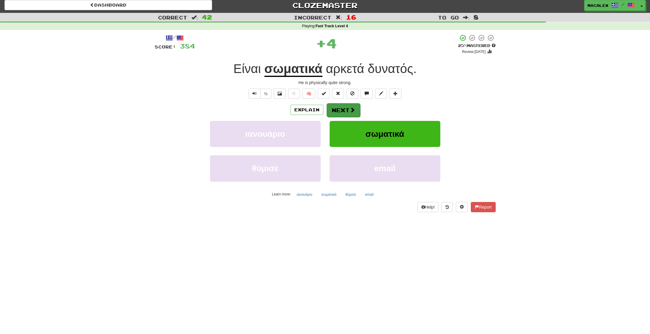
click at [342, 109] on button "Next" at bounding box center [343, 110] width 33 height 14
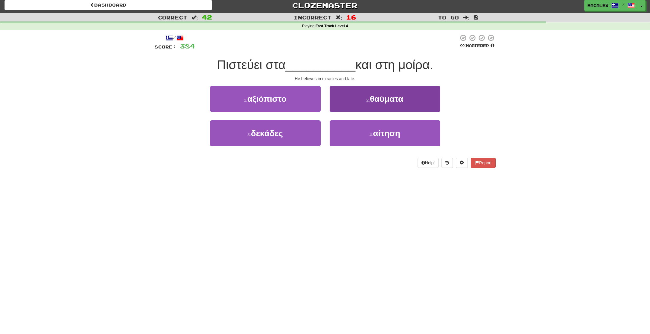
click at [362, 108] on button "2 . θαύματα" at bounding box center [385, 99] width 111 height 26
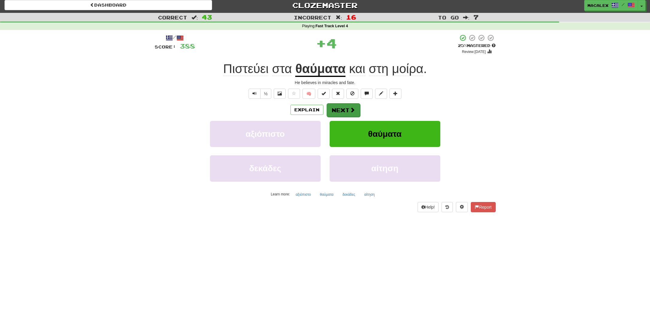
click at [338, 111] on button "Next" at bounding box center [343, 110] width 33 height 14
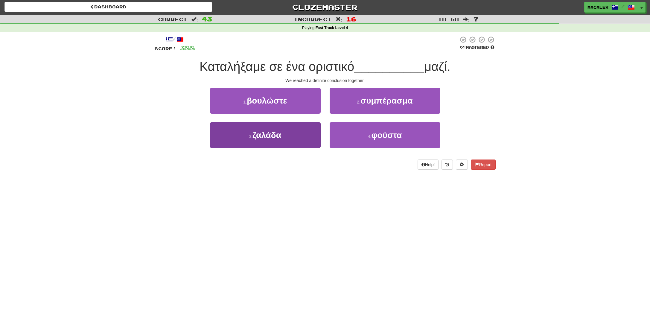
scroll to position [1, 0]
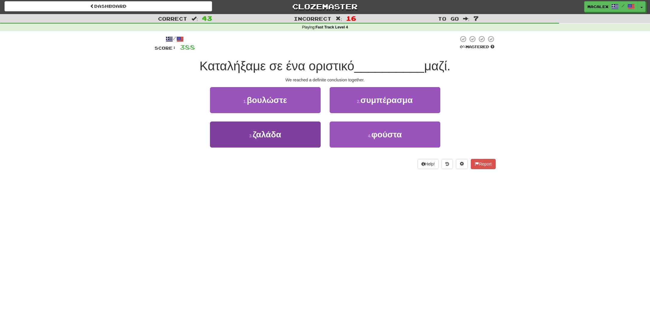
click at [269, 135] on span "ζαλάδα" at bounding box center [267, 134] width 28 height 9
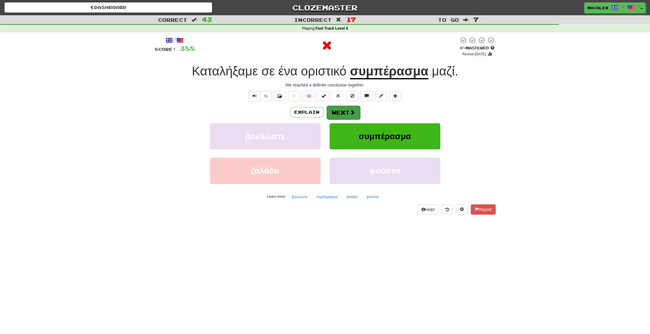
click at [350, 115] on span at bounding box center [352, 111] width 5 height 5
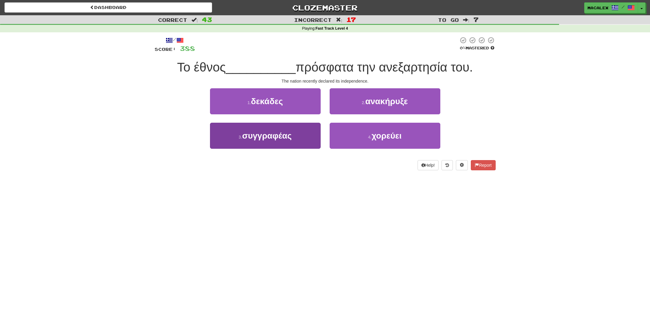
click at [279, 136] on span "συγγραφέας" at bounding box center [267, 135] width 50 height 9
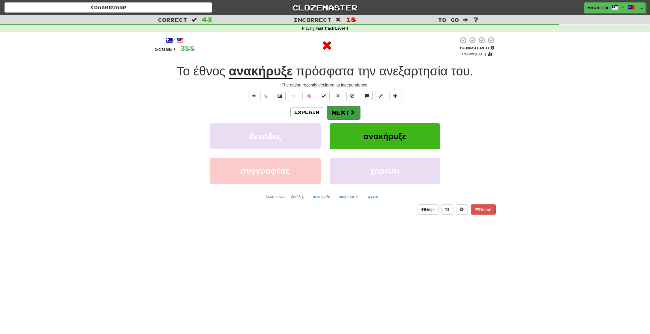
click at [336, 107] on button "Next" at bounding box center [343, 113] width 33 height 14
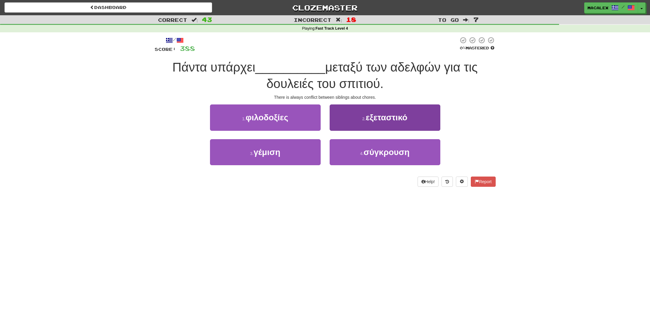
click at [364, 149] on button "4 . σύγκρουση" at bounding box center [385, 152] width 111 height 26
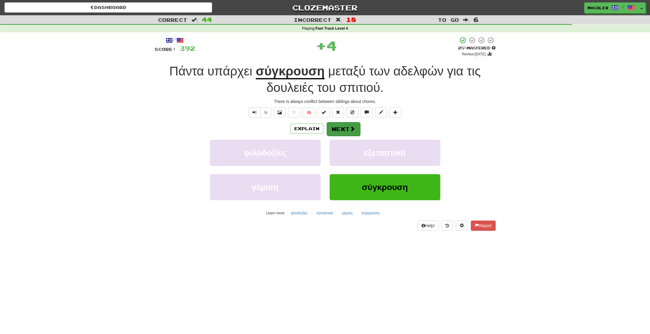
click at [345, 130] on button "Next" at bounding box center [343, 129] width 33 height 14
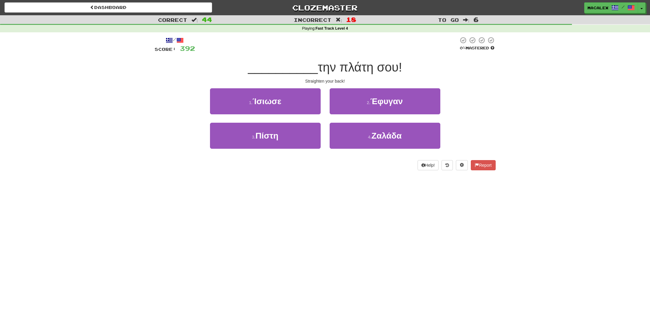
click at [266, 103] on span "Ίσιωσε" at bounding box center [266, 101] width 29 height 9
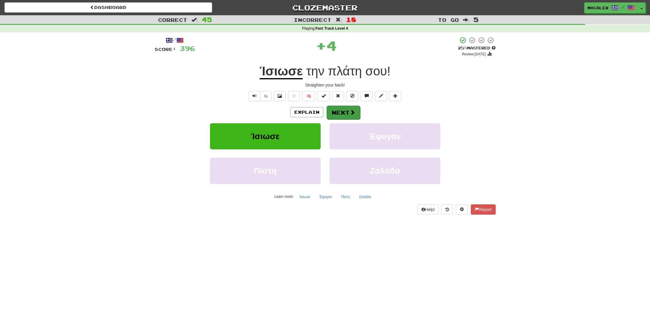
click at [343, 114] on button "Next" at bounding box center [343, 113] width 33 height 14
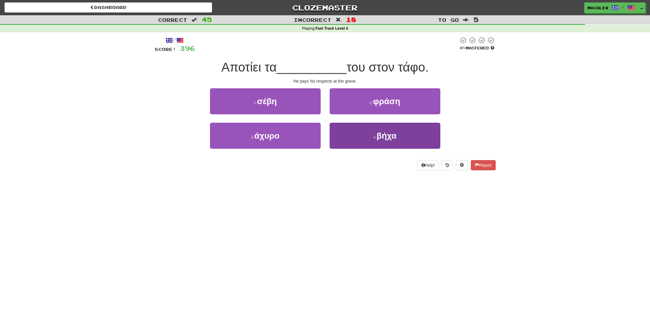
click at [351, 135] on button "4 . βήχα" at bounding box center [385, 136] width 111 height 26
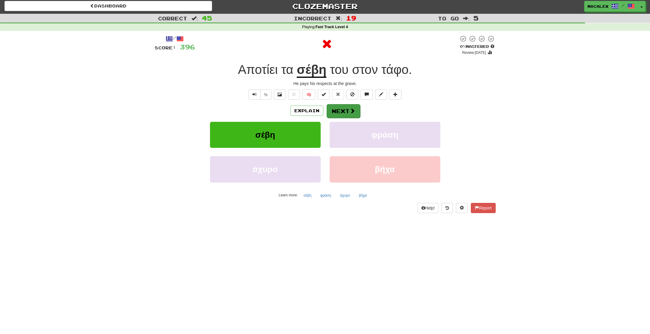
click at [333, 112] on button "Next" at bounding box center [343, 111] width 33 height 14
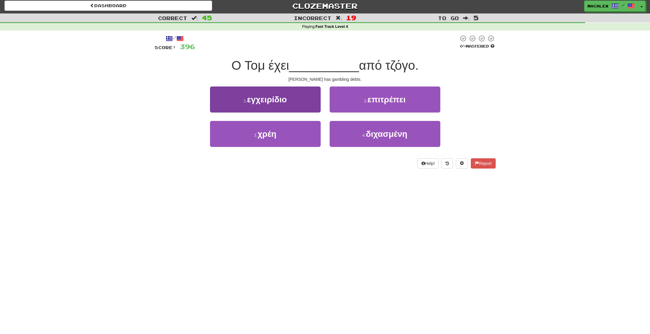
scroll to position [2, 0]
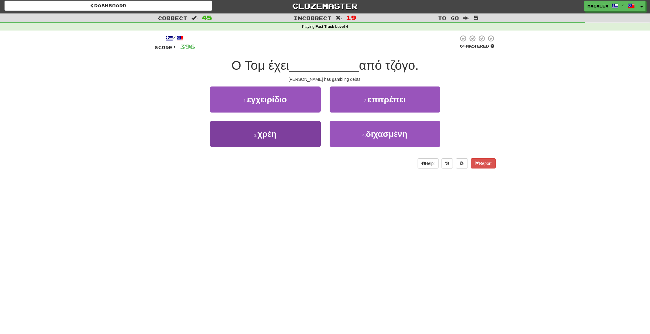
click at [275, 133] on span "χρέη" at bounding box center [267, 133] width 19 height 9
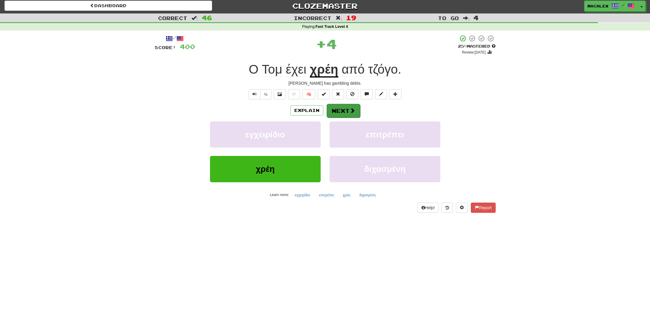
click at [347, 109] on button "Next" at bounding box center [343, 111] width 33 height 14
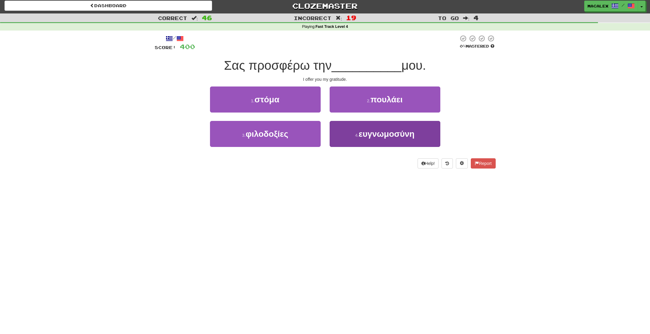
click at [385, 136] on span "ευγνωμοσύνη" at bounding box center [387, 133] width 56 height 9
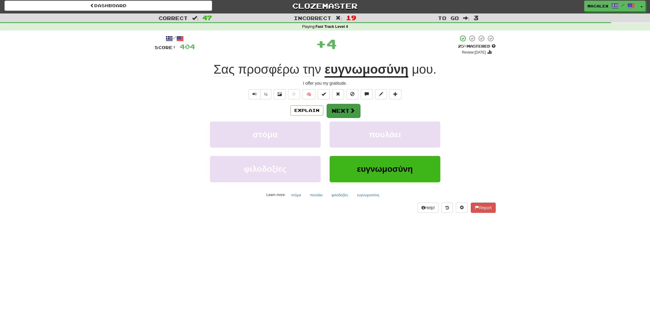
click at [344, 110] on button "Next" at bounding box center [343, 111] width 33 height 14
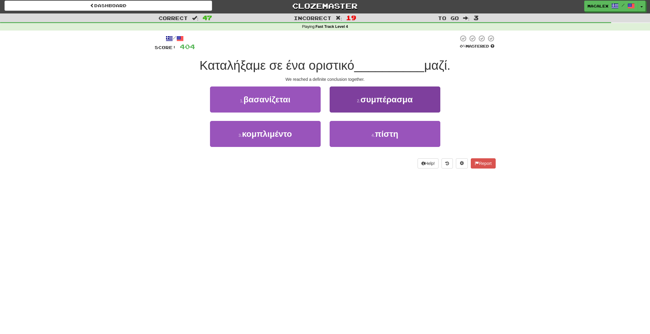
click at [369, 100] on span "συμπέρασμα" at bounding box center [386, 99] width 52 height 9
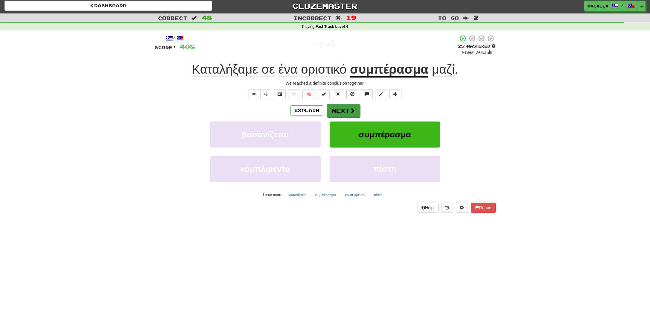
click at [346, 116] on button "Next" at bounding box center [343, 111] width 33 height 14
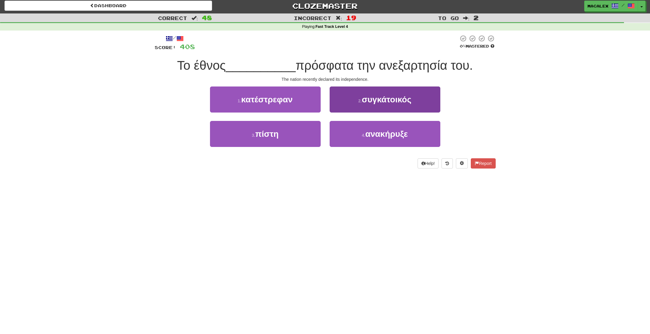
click at [394, 99] on span "συγκάτοικός" at bounding box center [387, 99] width 50 height 9
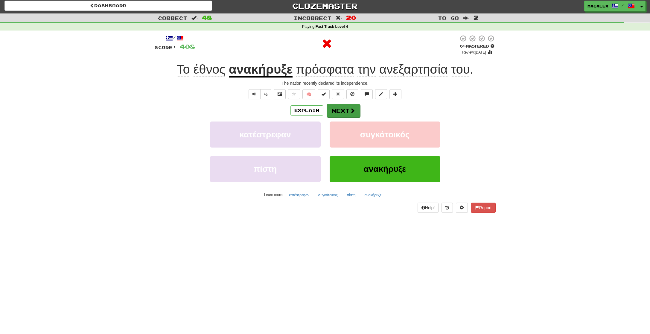
click at [353, 111] on span at bounding box center [352, 110] width 5 height 5
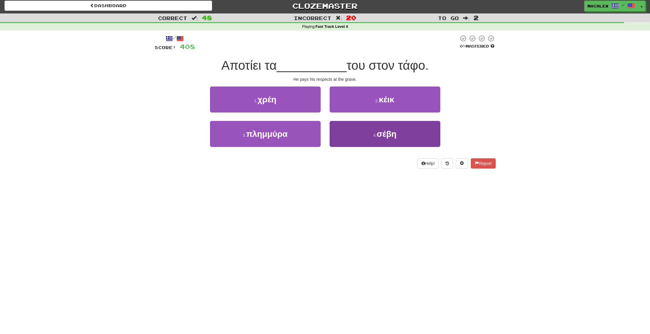
click at [373, 131] on button "4 . σέβη" at bounding box center [385, 134] width 111 height 26
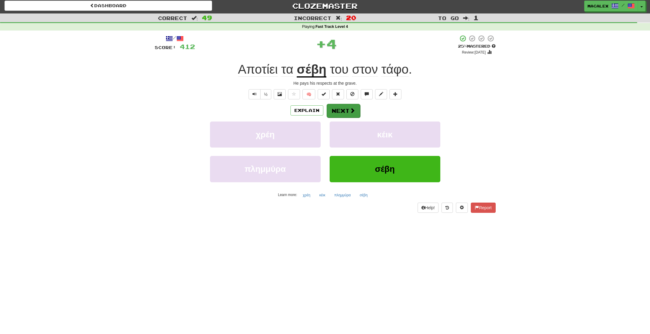
click at [337, 111] on button "Next" at bounding box center [343, 111] width 33 height 14
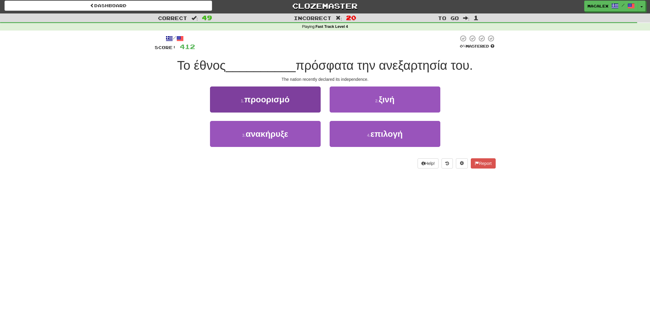
click at [283, 137] on span "ανακήρυξε" at bounding box center [267, 133] width 42 height 9
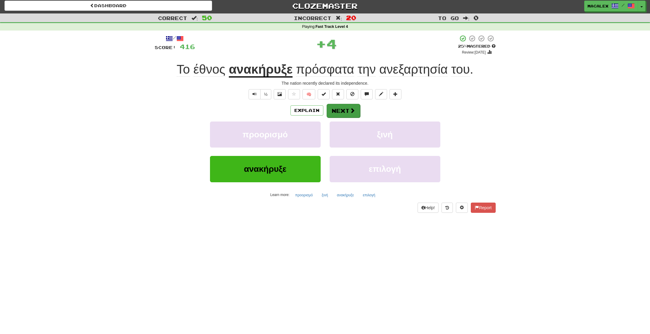
click at [339, 111] on button "Next" at bounding box center [343, 111] width 33 height 14
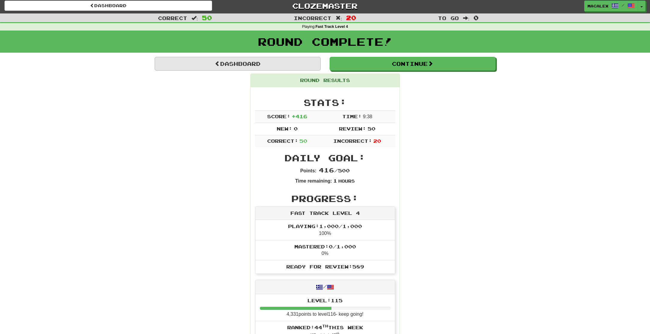
click at [255, 67] on link "Dashboard" at bounding box center [238, 64] width 166 height 14
